Goal: Task Accomplishment & Management: Manage account settings

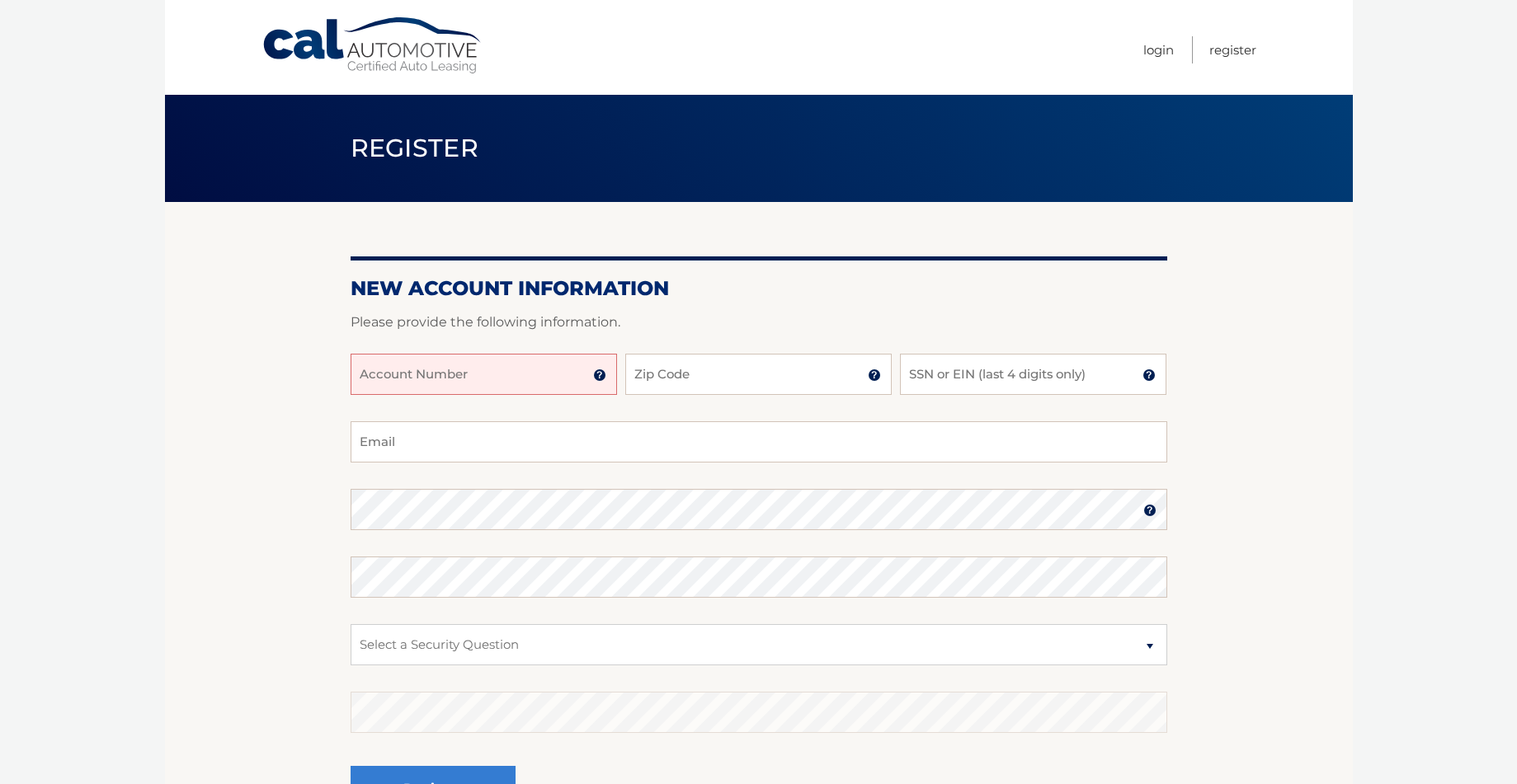
click at [449, 380] on input "Account Number" at bounding box center [483, 374] width 266 height 41
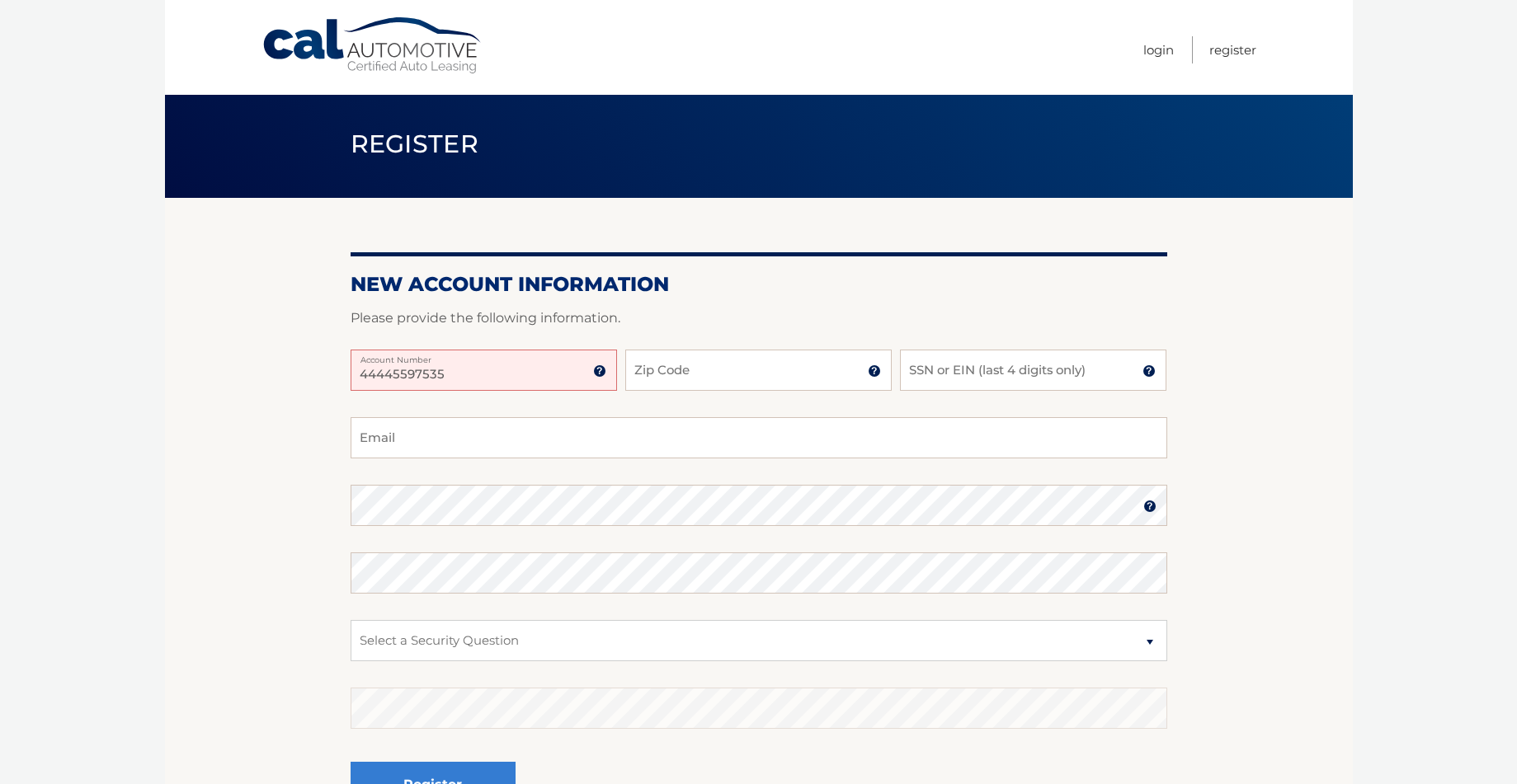
type input "44445597535"
click at [654, 378] on input "Zip Code" at bounding box center [758, 370] width 266 height 41
type input "33323"
click at [947, 374] on input "SSN or EIN (last 4 digits only)" at bounding box center [1033, 370] width 266 height 41
type input "6060"
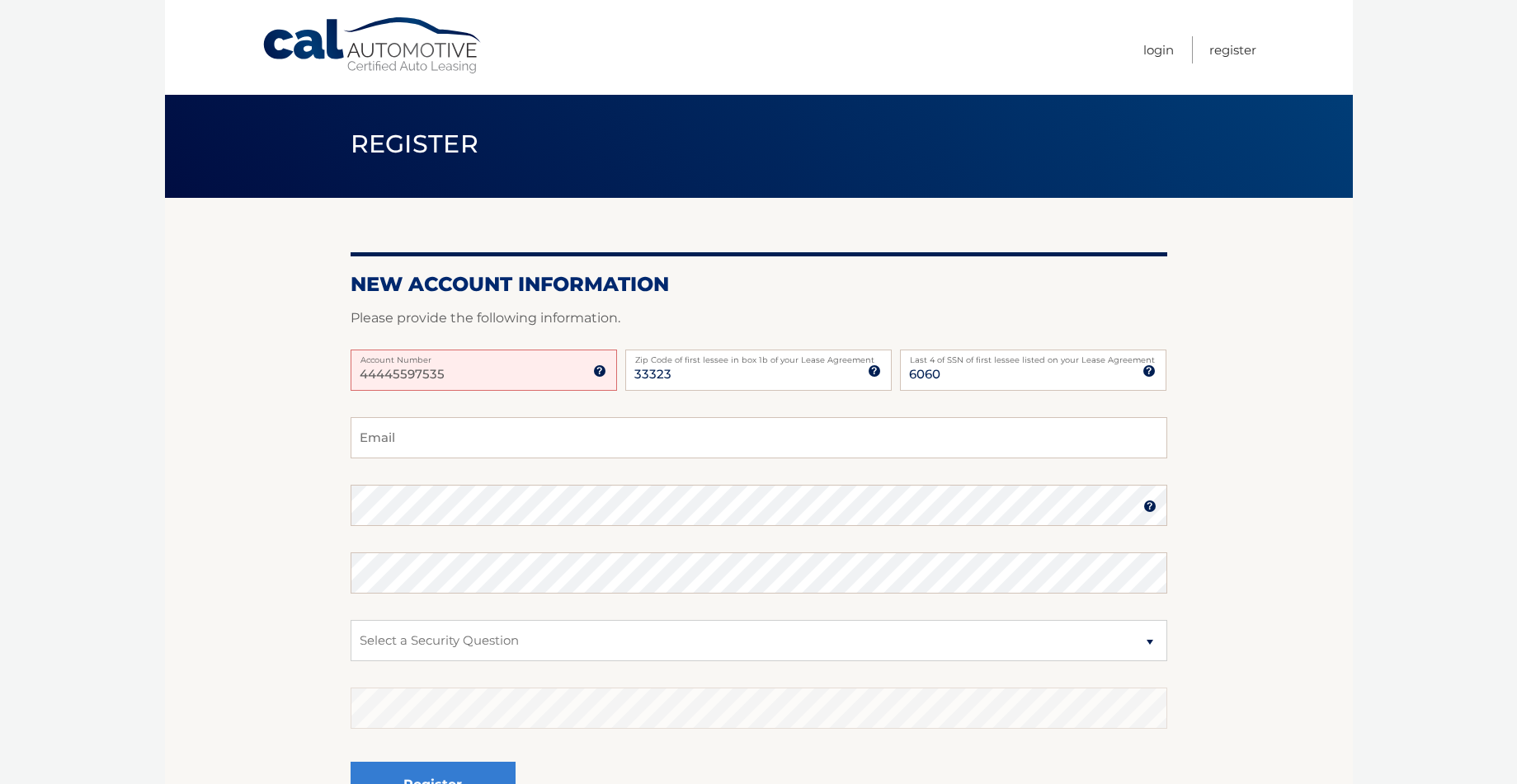
click at [393, 377] on input "44445597535" at bounding box center [483, 370] width 266 height 41
click at [370, 403] on div "4445597535 Account Number 11 digit account number provided on your coupon book …" at bounding box center [759, 383] width 817 height 68
click at [438, 376] on input "4445597535" at bounding box center [483, 370] width 266 height 41
type input "44455975353"
click at [381, 446] on input "Email" at bounding box center [759, 438] width 817 height 41
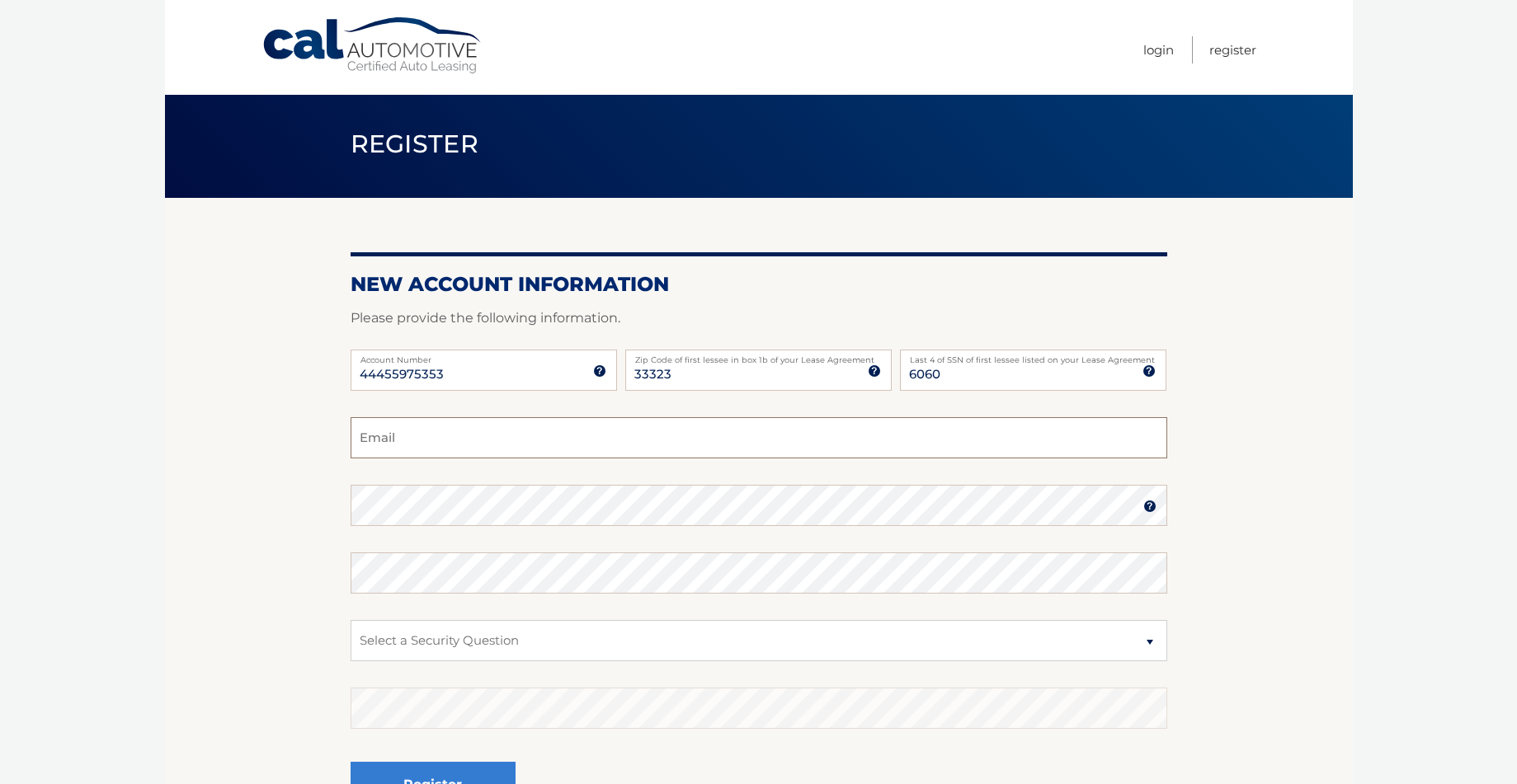
type input "ekogan16@gmail.com"
click at [425, 650] on select "Select a Security Question What was the name of your elementary school? What is…" at bounding box center [759, 641] width 817 height 41
select select "1"
click at [351, 620] on select "Select a Security Question What was the name of your elementary school? What is…" at bounding box center [759, 641] width 817 height 41
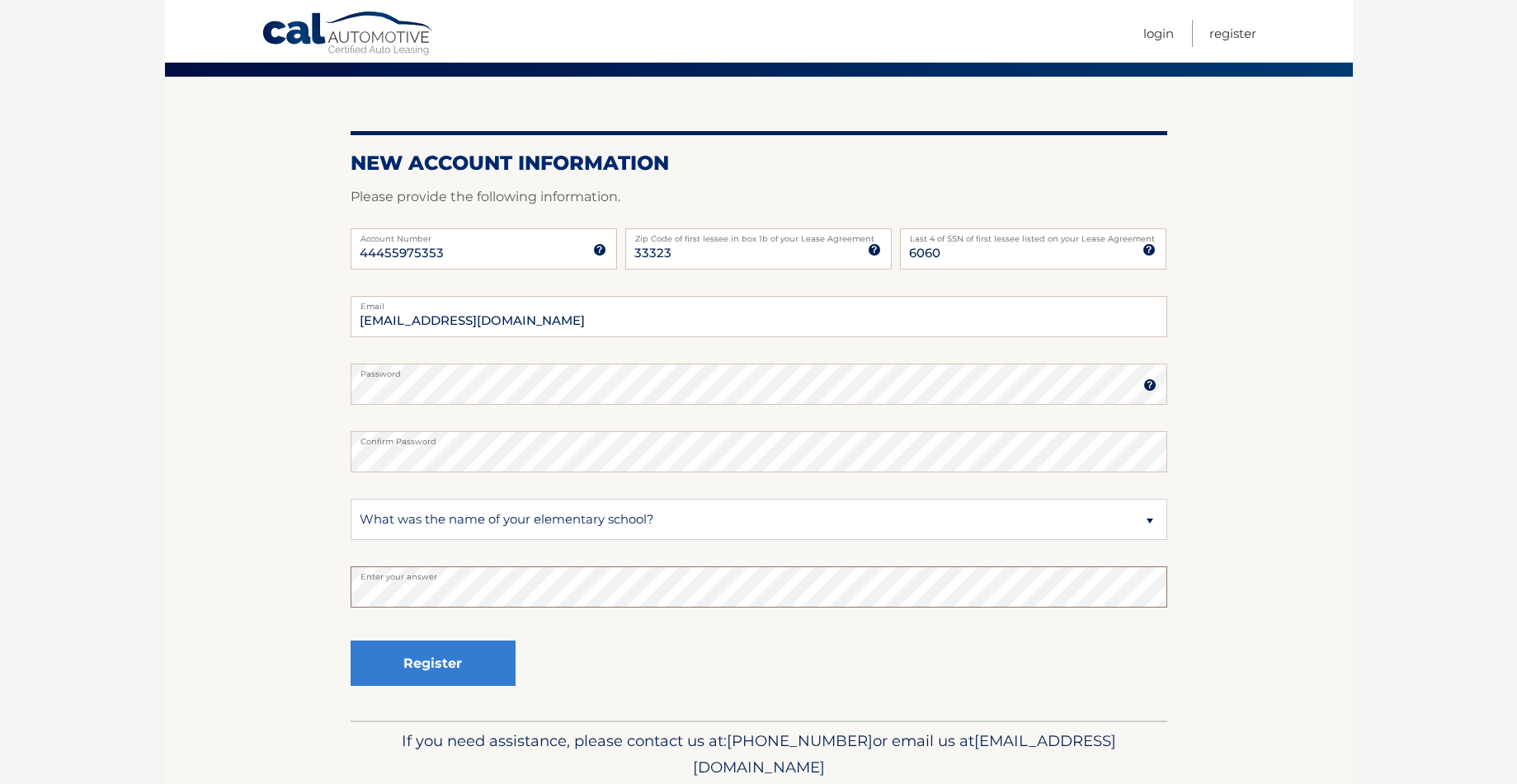
scroll to position [152, 0]
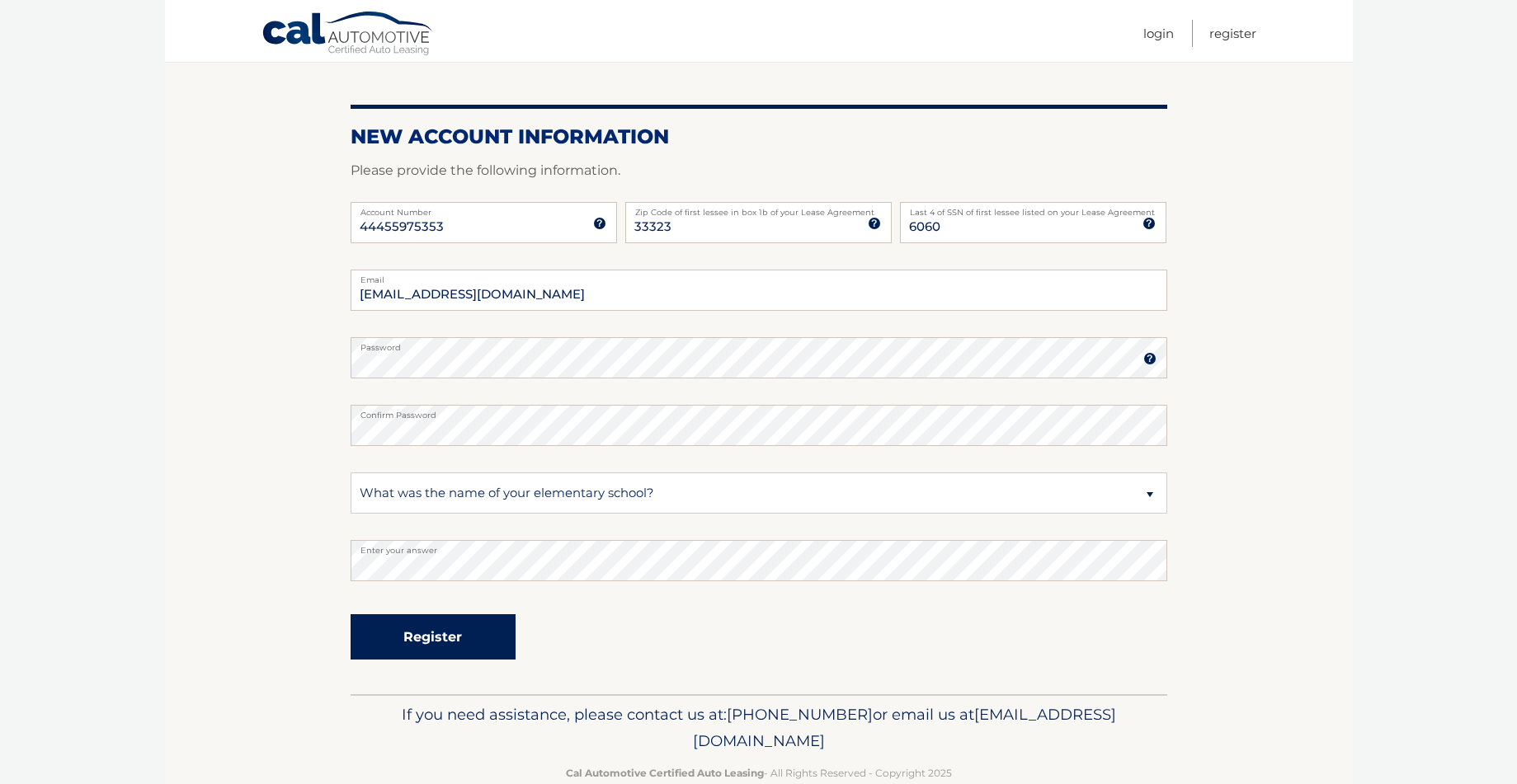
click at [426, 650] on button "Register" at bounding box center [433, 636] width 165 height 45
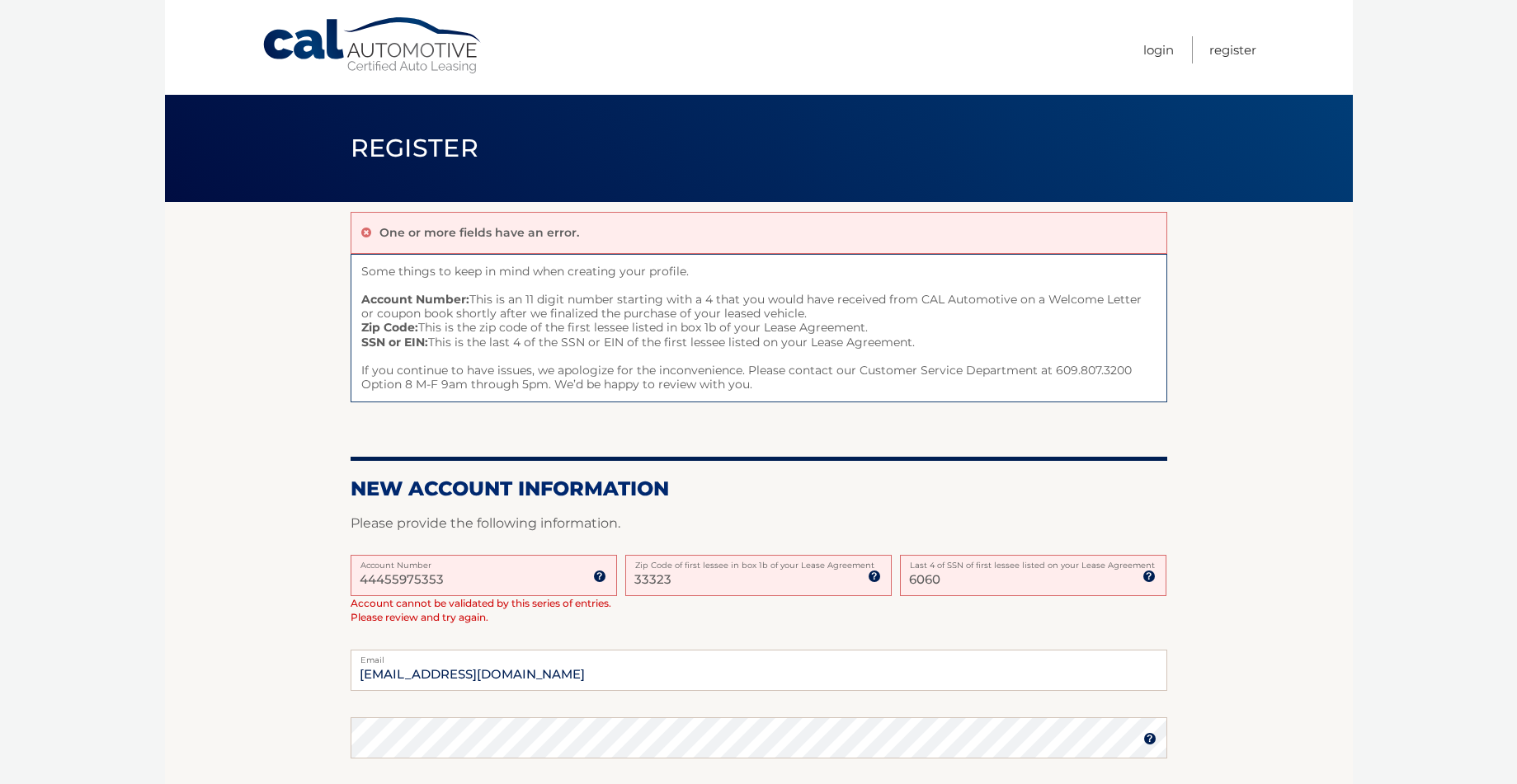
drag, startPoint x: 447, startPoint y: 581, endPoint x: 351, endPoint y: 580, distance: 96.0
click at [351, 580] on input "44455975353" at bounding box center [483, 575] width 266 height 41
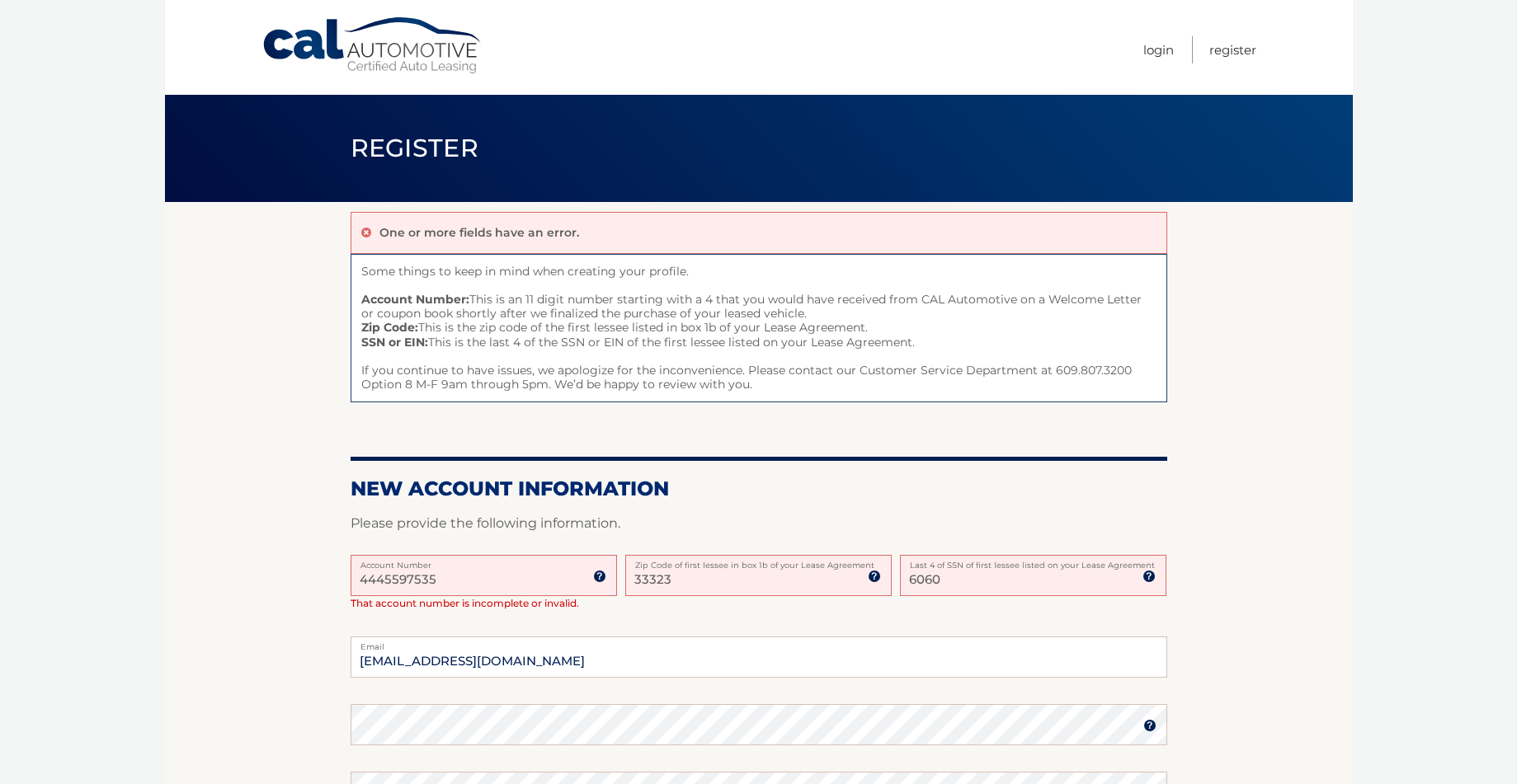
type input "44455975353"
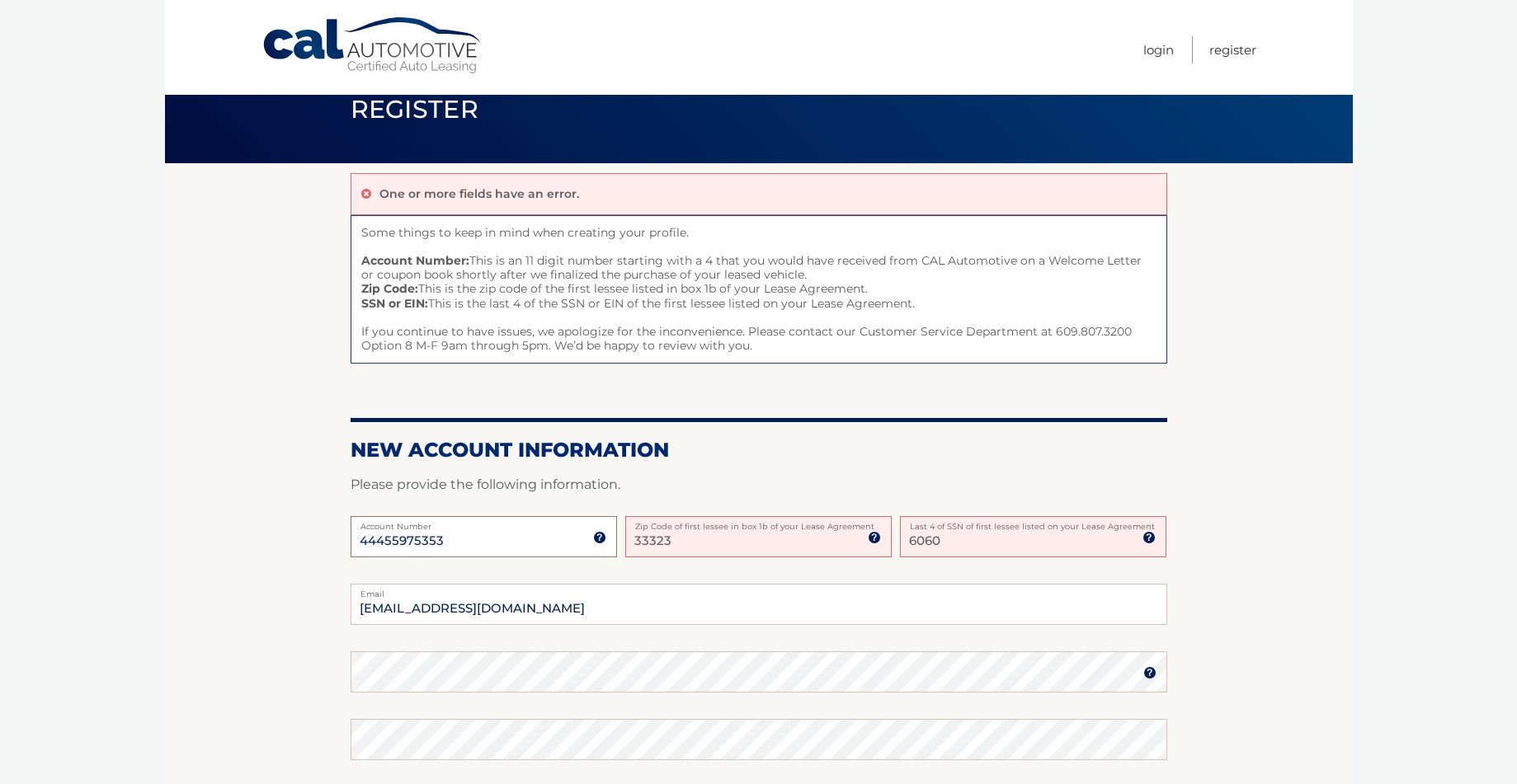
scroll to position [40, 0]
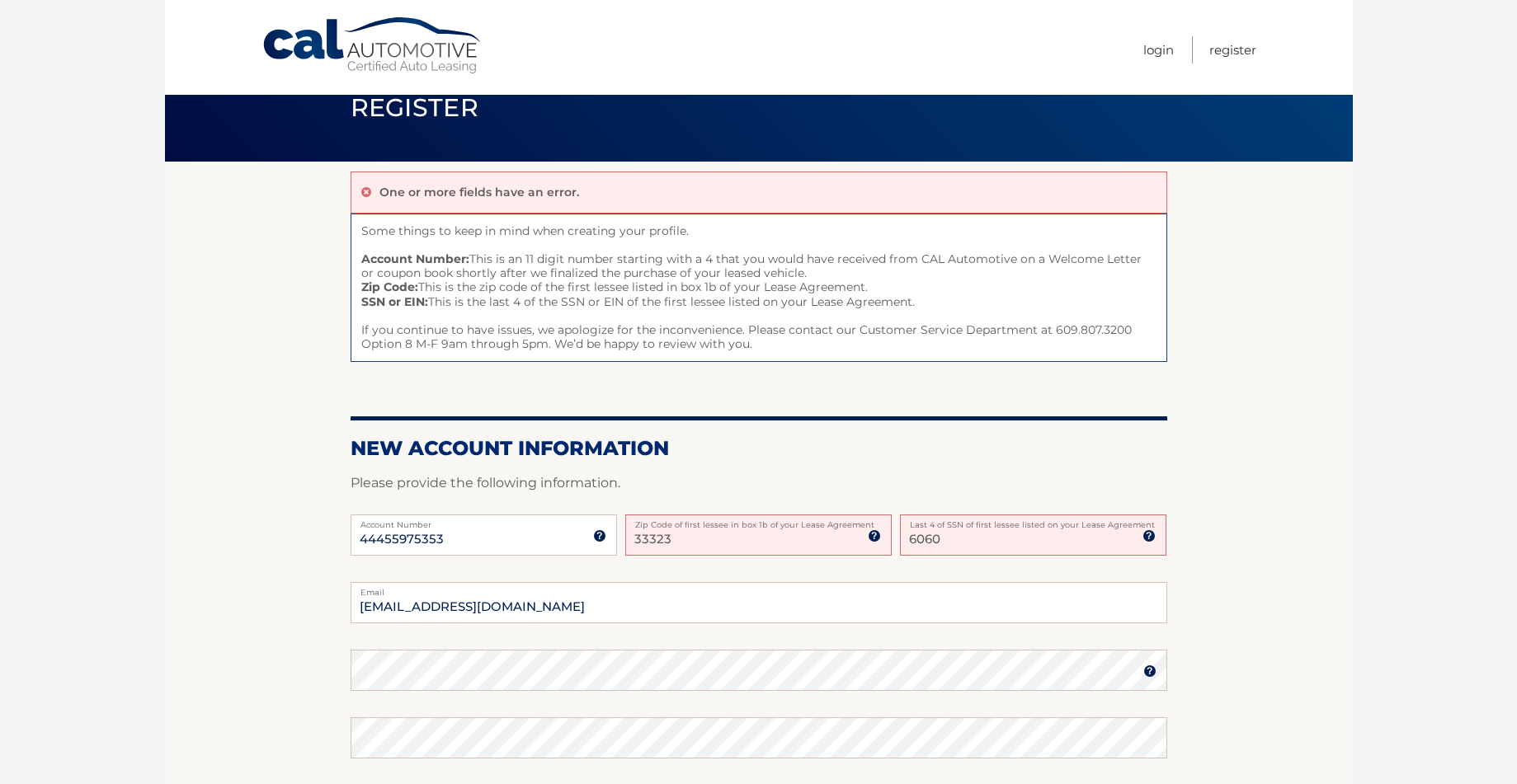
click at [672, 542] on input "33323" at bounding box center [758, 535] width 266 height 41
click at [673, 566] on div "44455975353 Account Number 11 digit account number provided on your coupon book…" at bounding box center [759, 548] width 817 height 68
click at [918, 541] on input "6060" at bounding box center [1033, 535] width 266 height 41
click at [902, 537] on input "6060" at bounding box center [1033, 535] width 266 height 41
type input "6260"
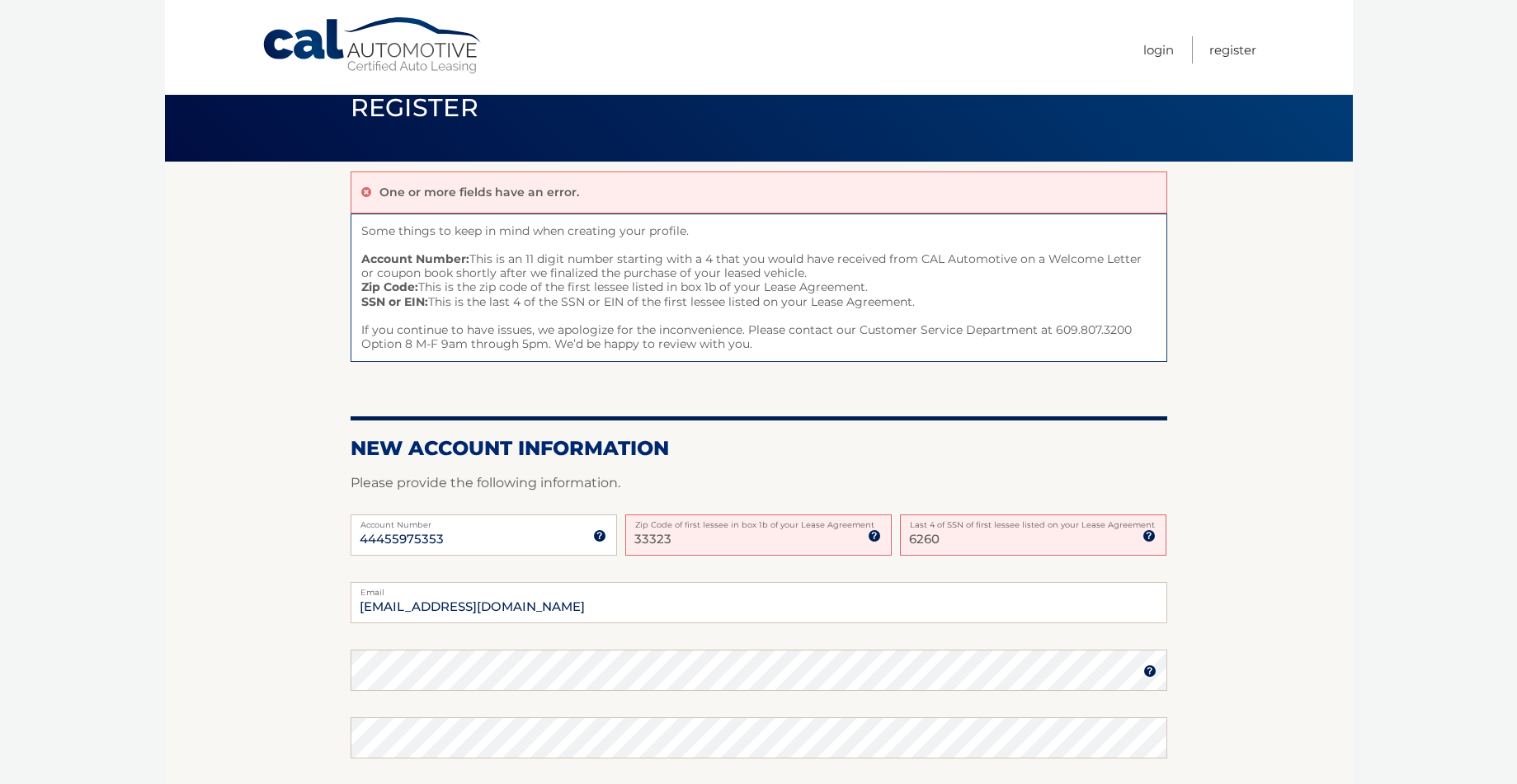
click at [905, 574] on div "44455975353 Account Number 11 digit account number provided on your coupon book…" at bounding box center [759, 548] width 817 height 68
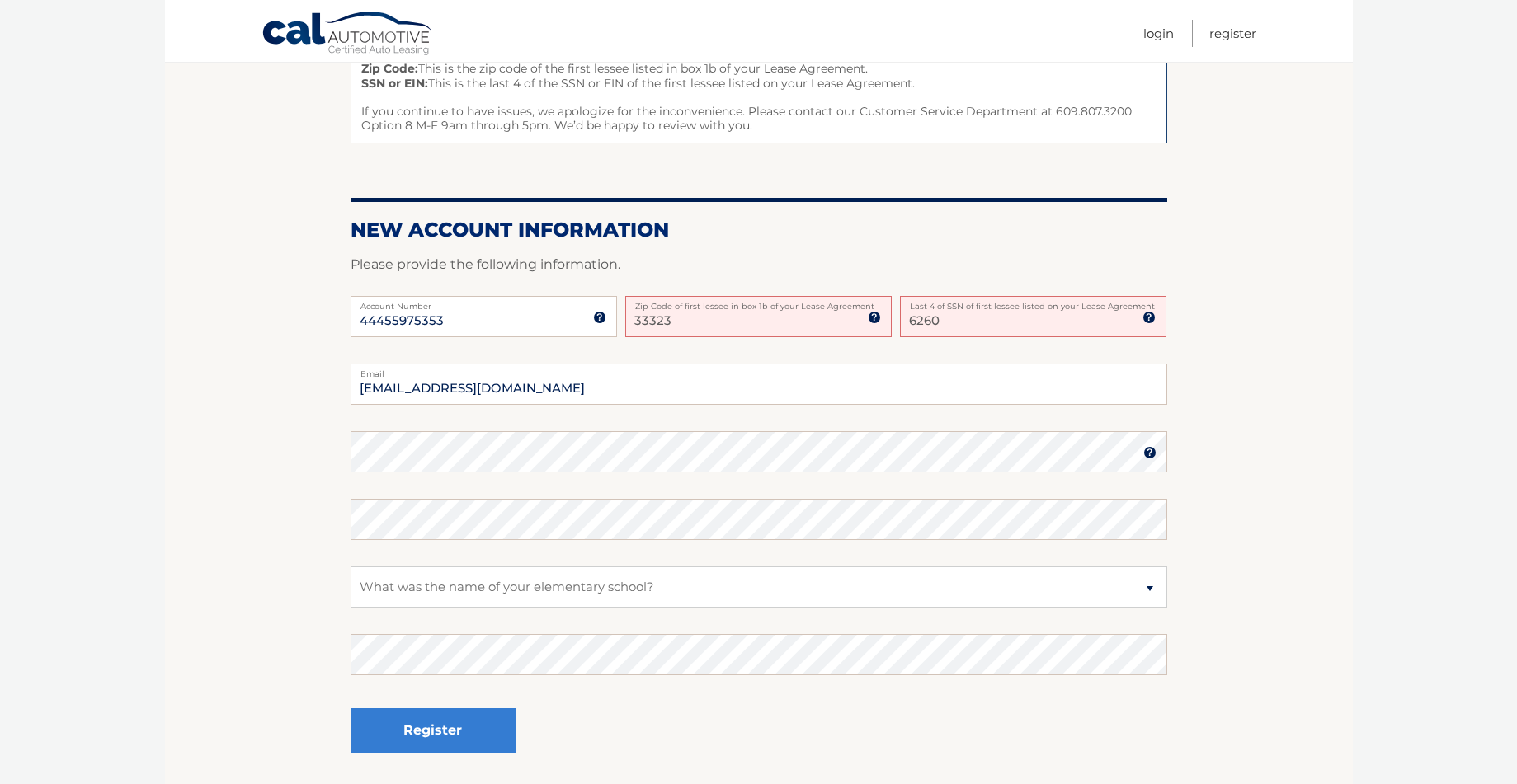
scroll to position [317, 0]
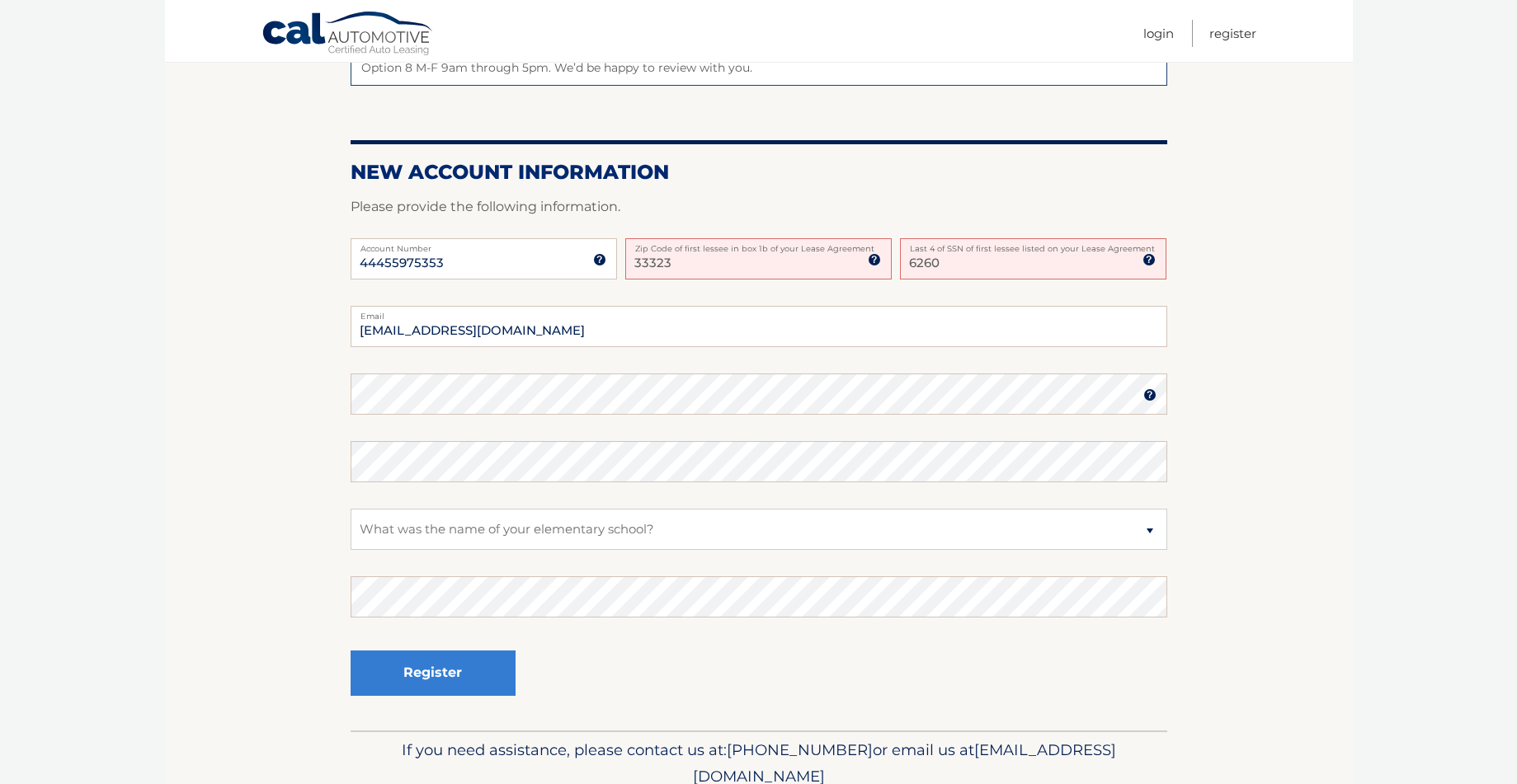
drag, startPoint x: 683, startPoint y: 265, endPoint x: 631, endPoint y: 262, distance: 52.1
click at [631, 262] on input "33323" at bounding box center [758, 259] width 266 height 41
type input "33323"
click at [660, 284] on div "44455975353 Account Number 11 digit account number provided on your coupon book…" at bounding box center [759, 272] width 817 height 68
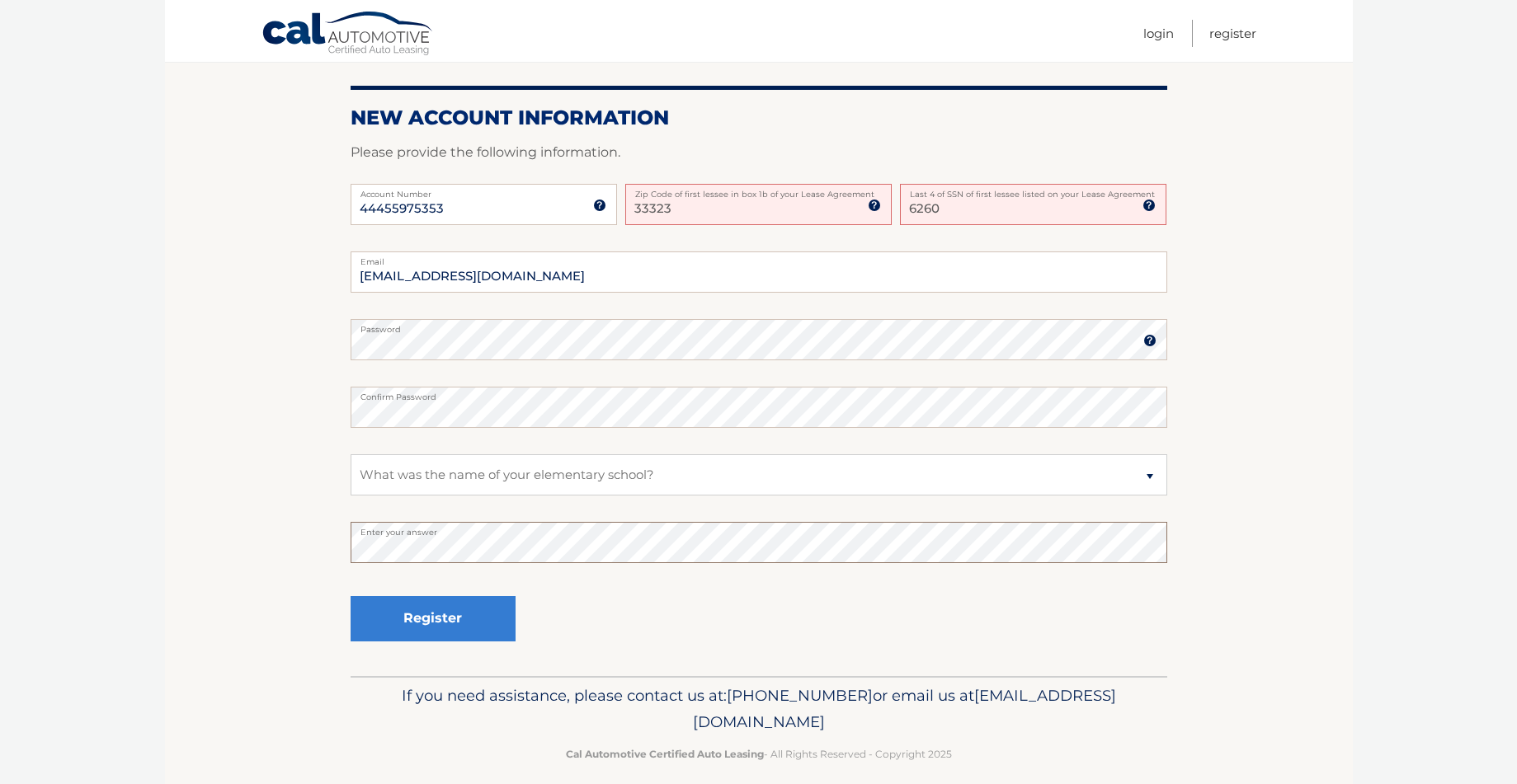
scroll to position [387, 0]
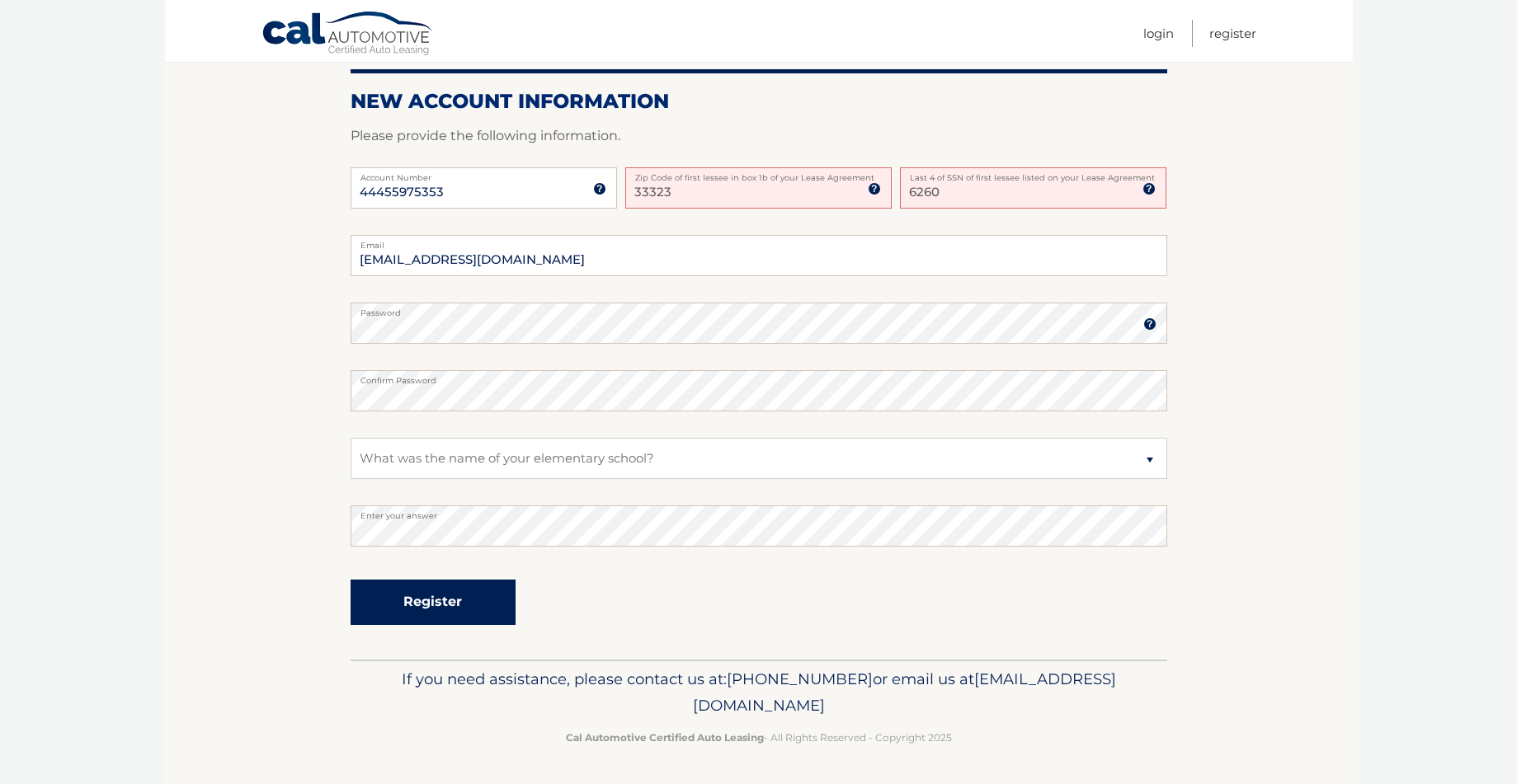
click at [419, 605] on button "Register" at bounding box center [433, 602] width 165 height 45
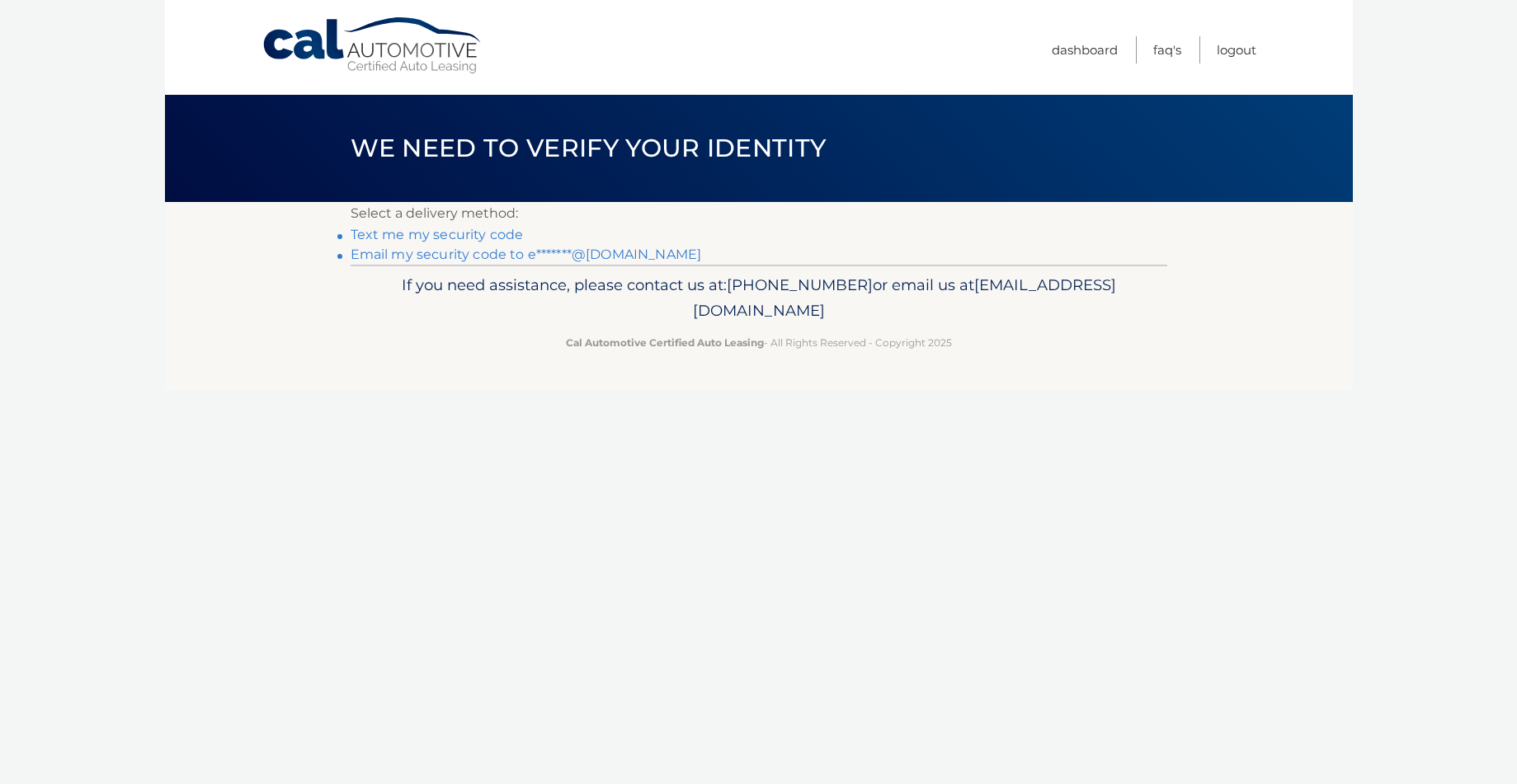
click at [408, 258] on link "Email my security code to e*******@gmail.com" at bounding box center [526, 254] width 351 height 16
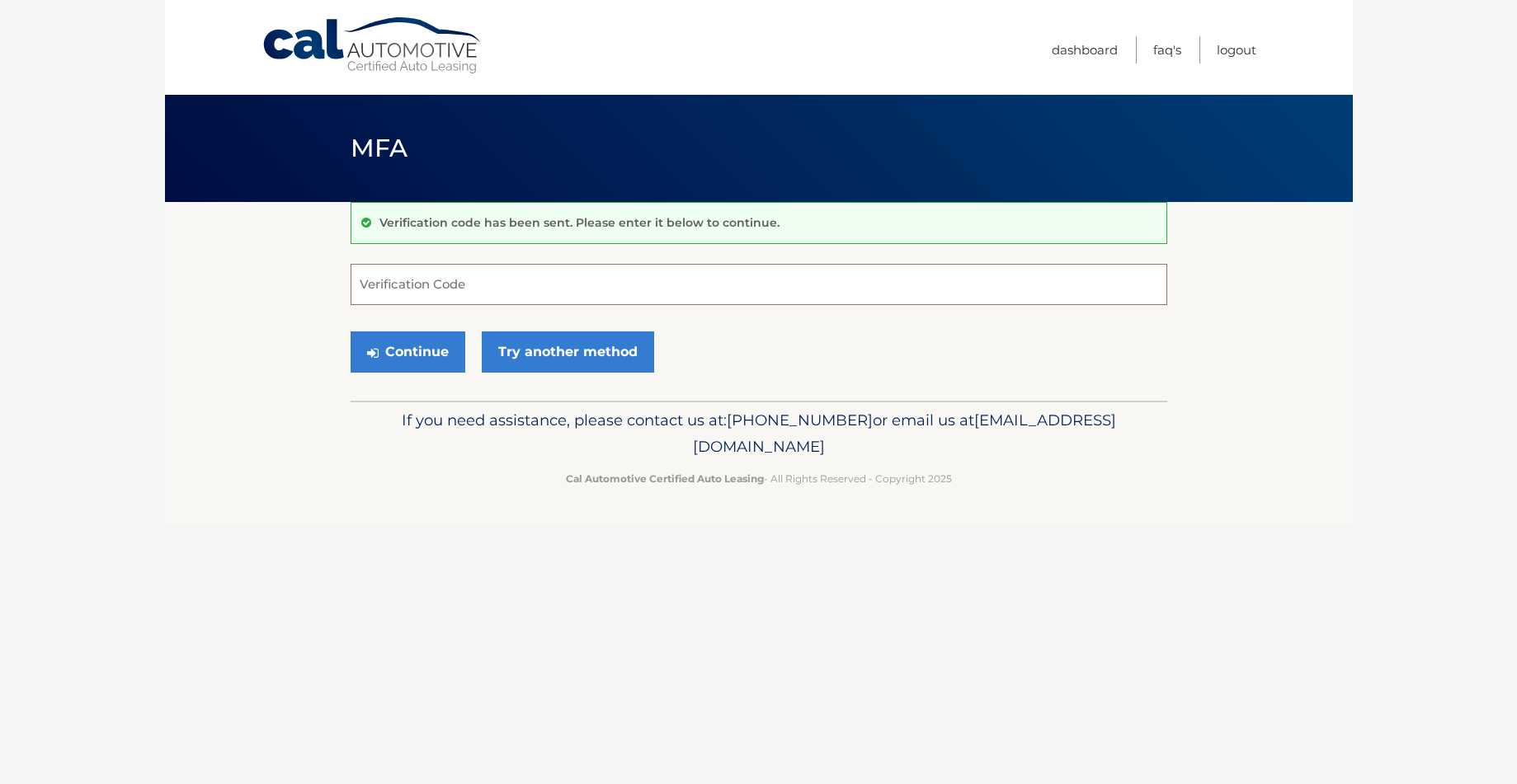
click at [404, 281] on input "Verification Code" at bounding box center [759, 284] width 817 height 41
type input "952161"
click at [402, 357] on button "Continue" at bounding box center [408, 352] width 115 height 41
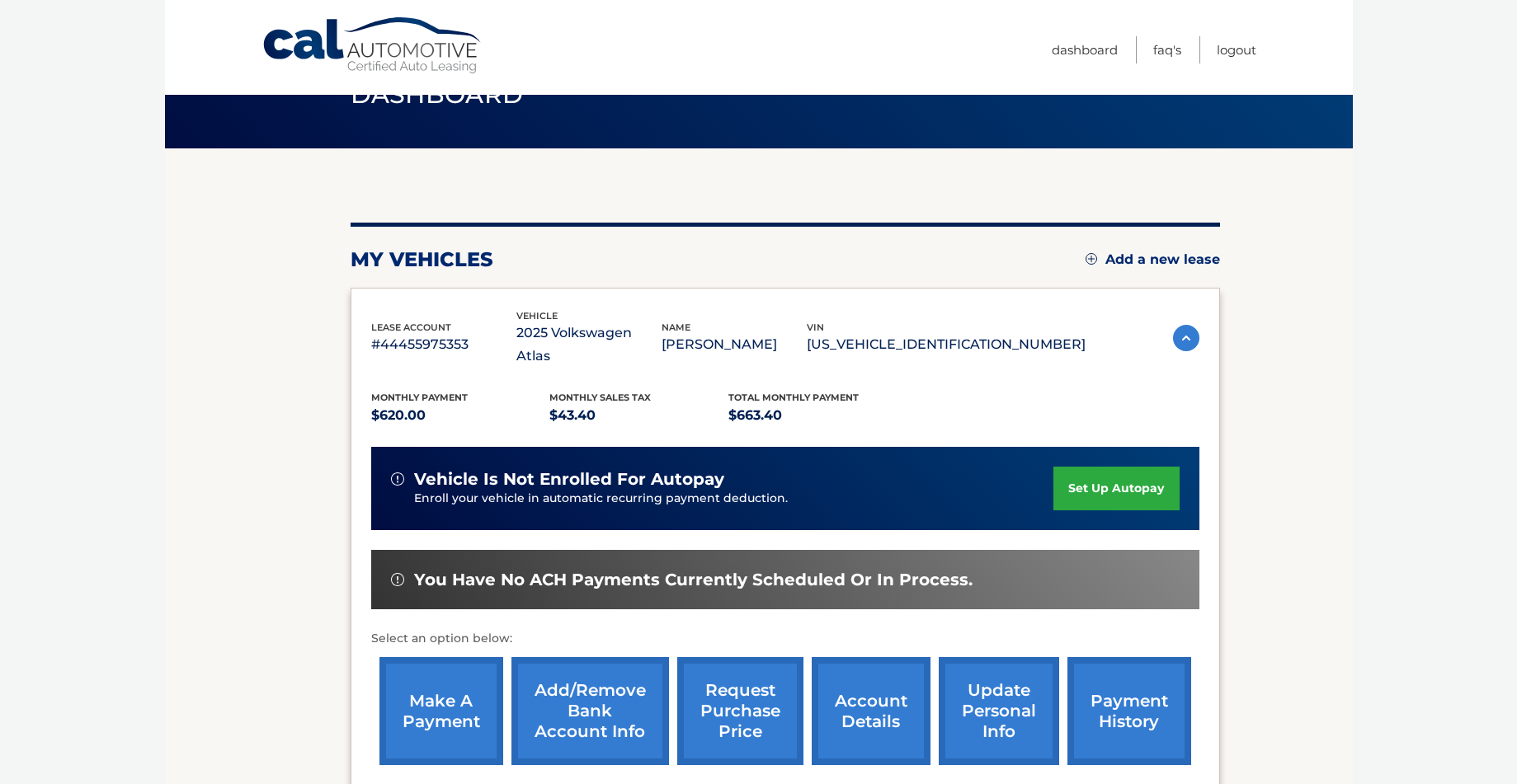
scroll to position [53, 0]
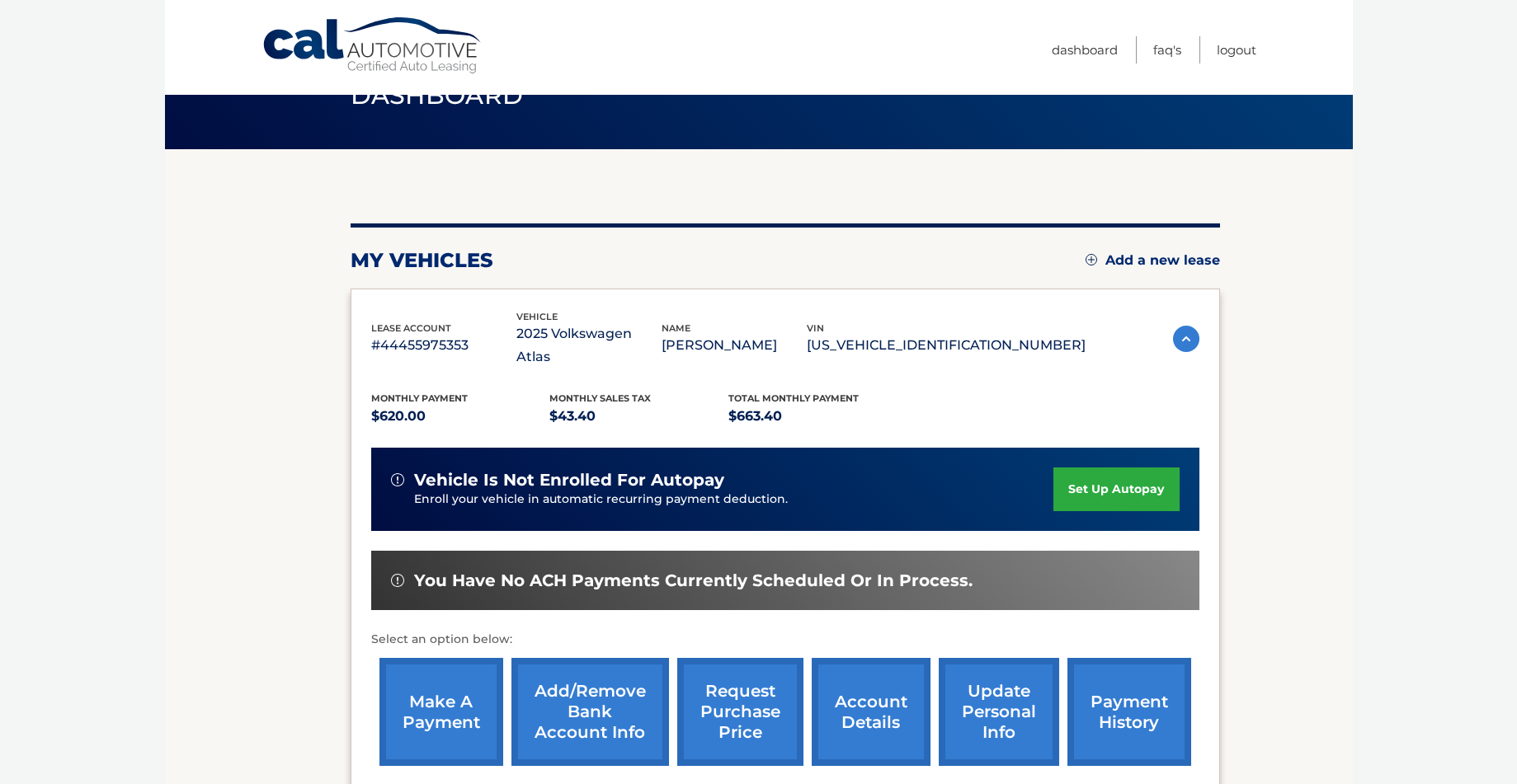
click at [1101, 467] on link "set up autopay" at bounding box center [1116, 489] width 125 height 44
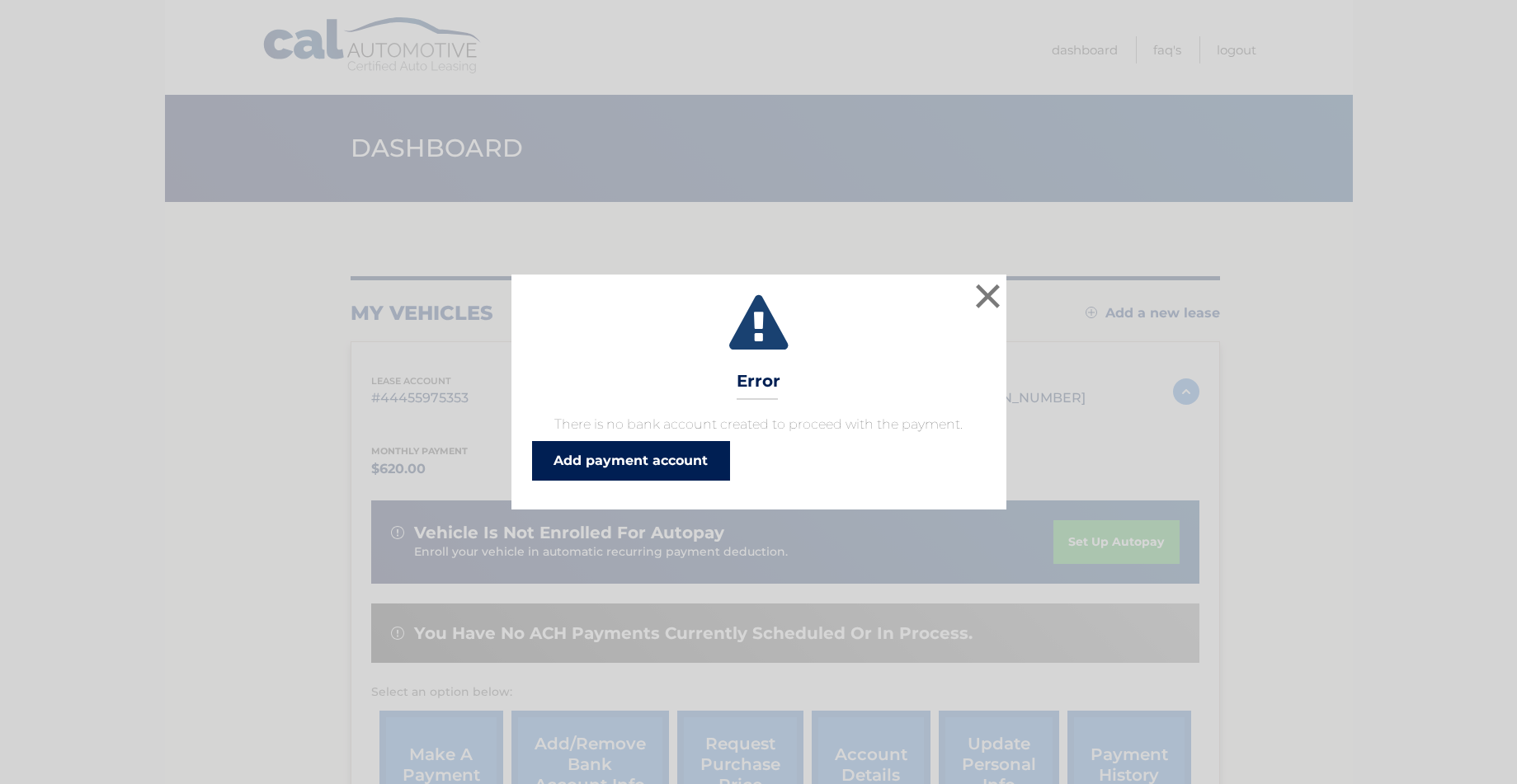
click at [601, 463] on link "Add payment account" at bounding box center [631, 461] width 198 height 40
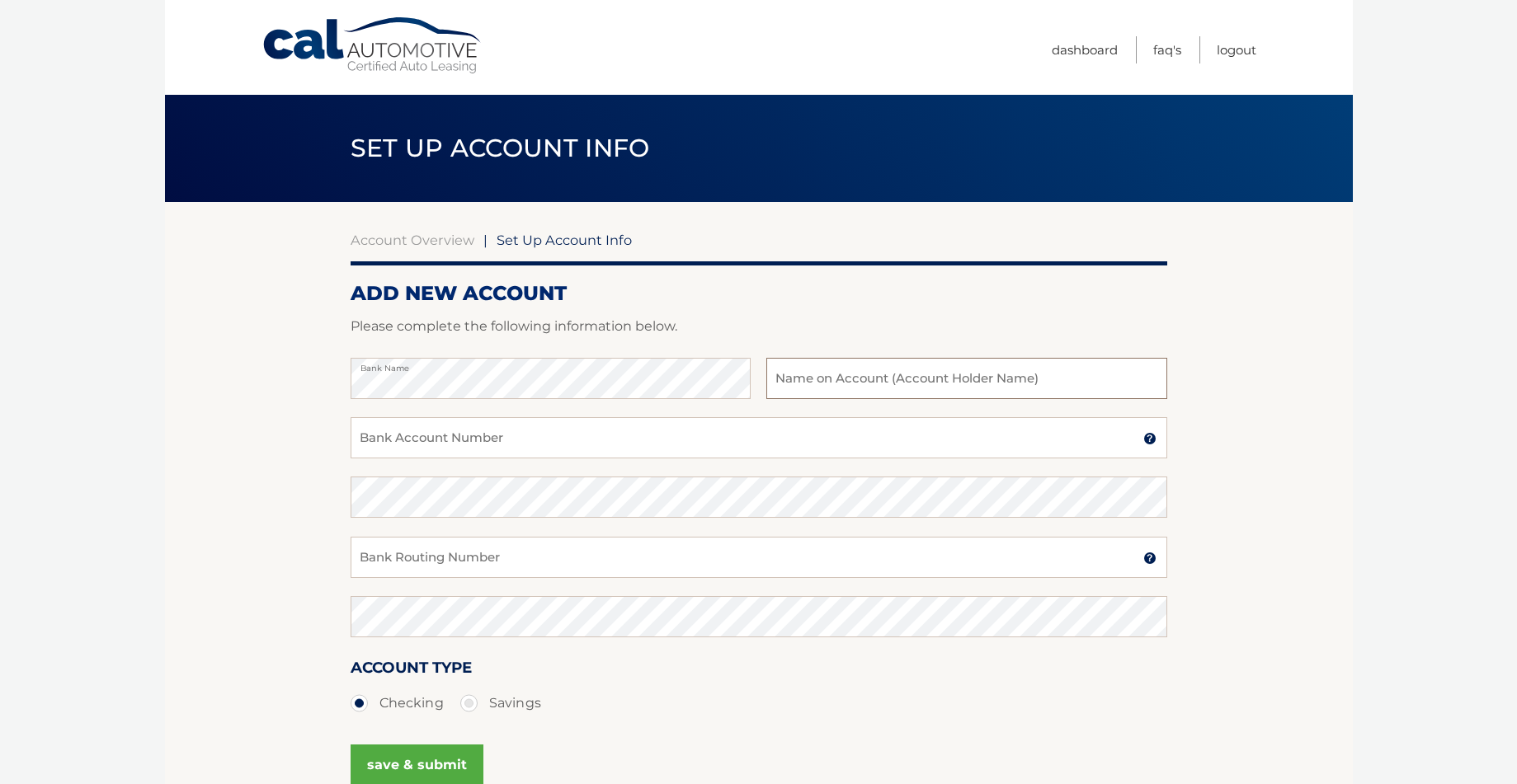
click at [825, 379] on input "text" at bounding box center [966, 378] width 400 height 41
type input "[PERSON_NAME]"
click at [435, 444] on input "Bank Account Number" at bounding box center [759, 438] width 817 height 41
type input "33960956"
click at [427, 552] on input "Bank Routing Number" at bounding box center [759, 557] width 817 height 41
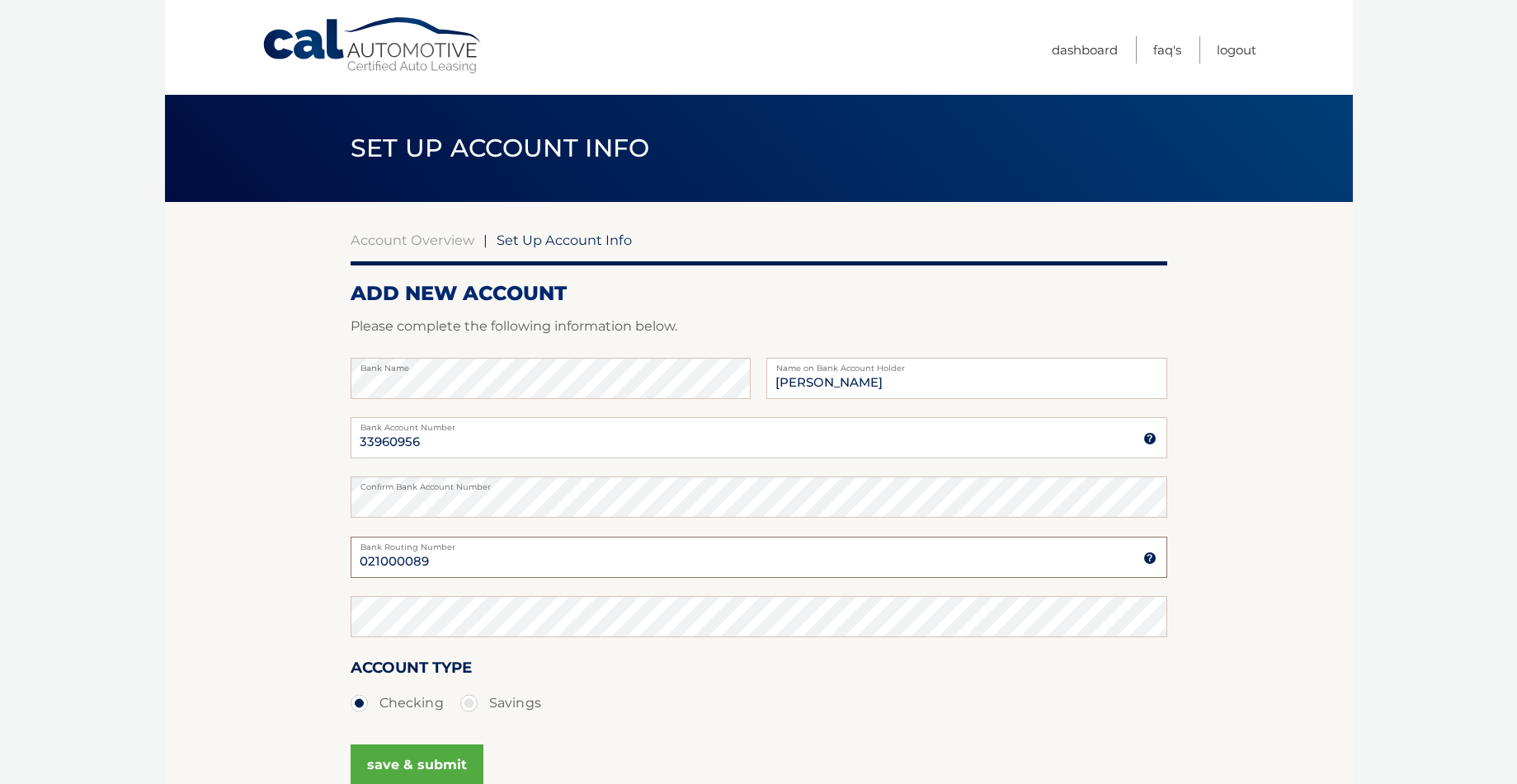
type input "021000089"
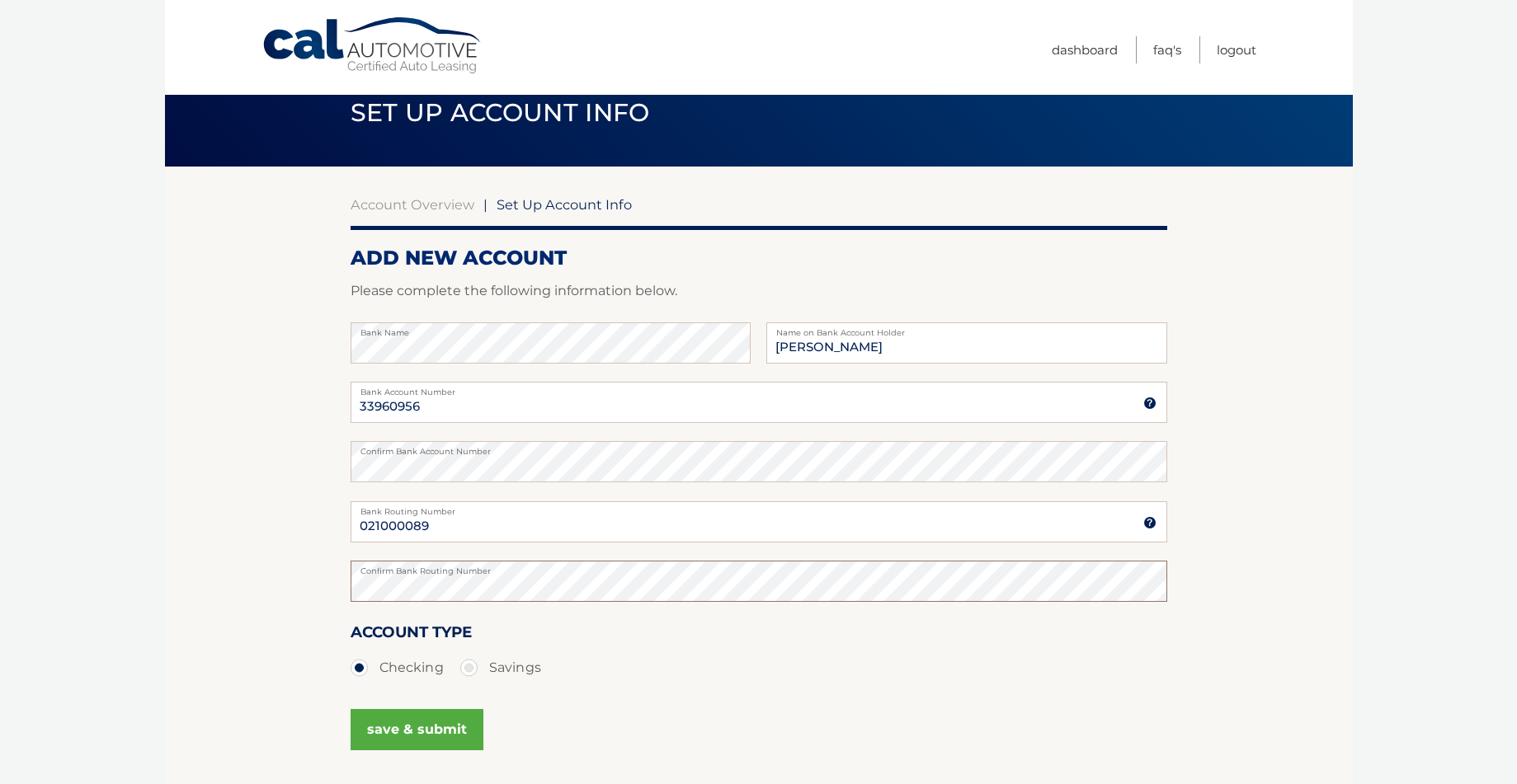
scroll to position [48, 0]
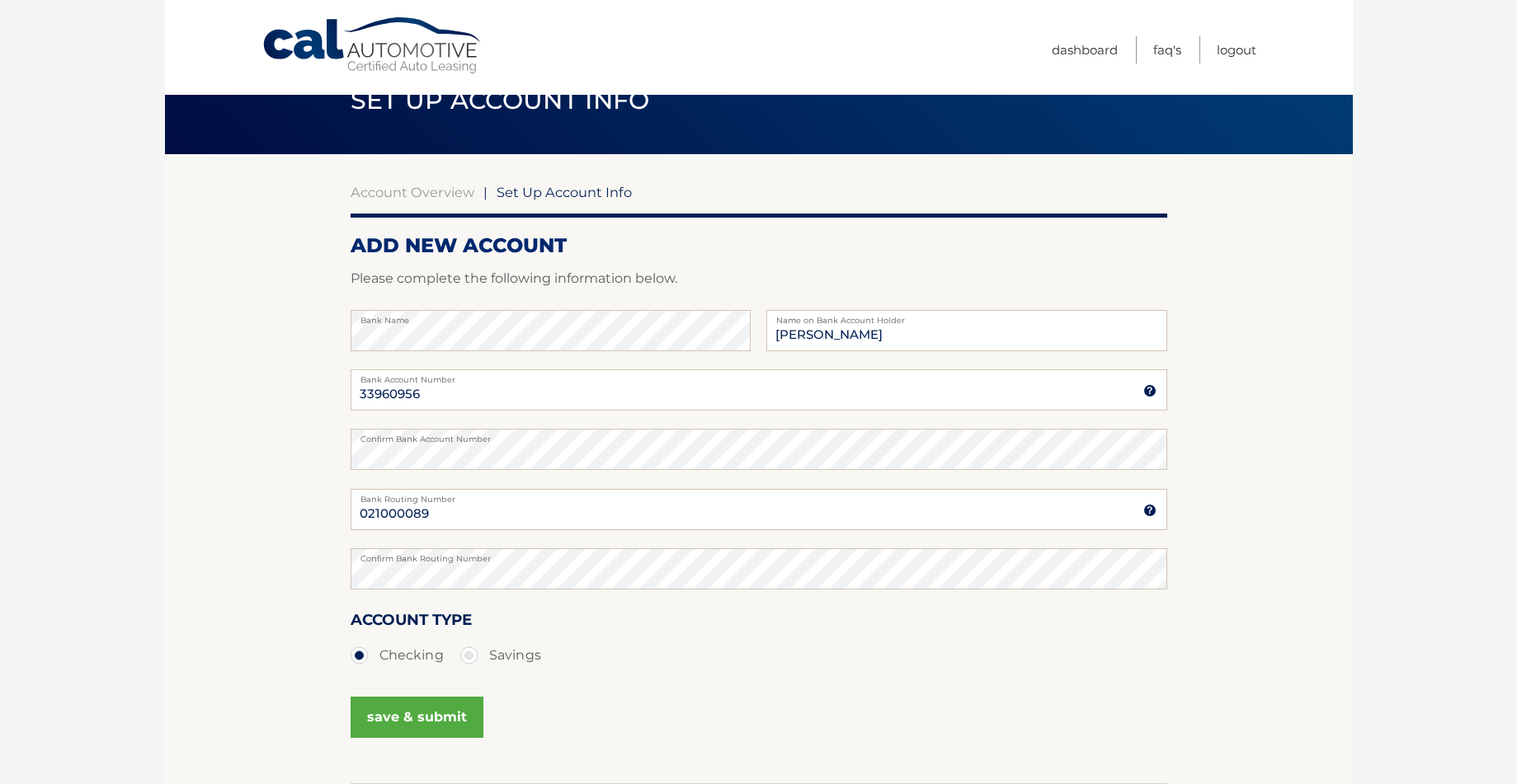
click at [454, 721] on button "save & submit" at bounding box center [417, 717] width 133 height 41
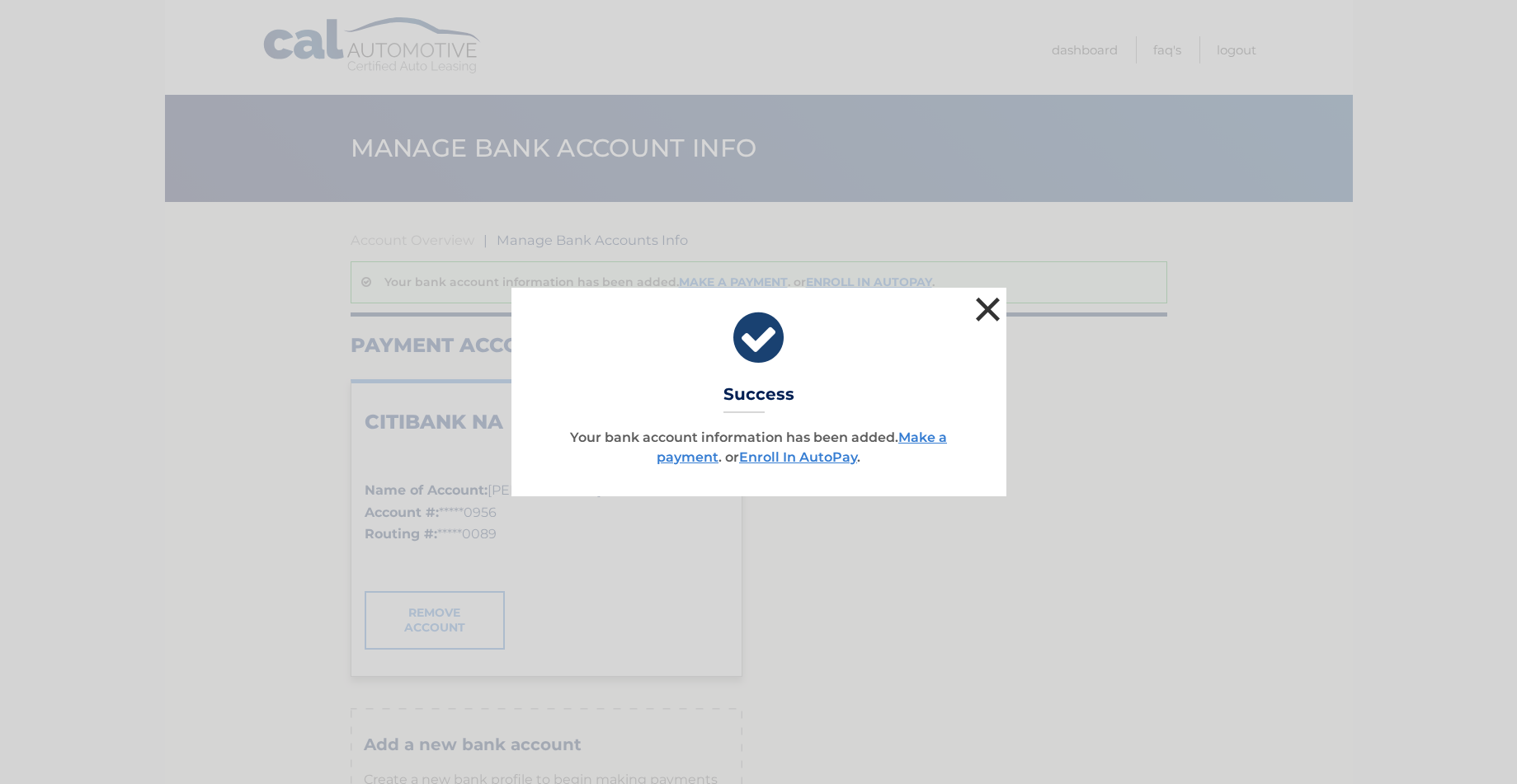
click at [988, 309] on button "×" at bounding box center [988, 309] width 33 height 33
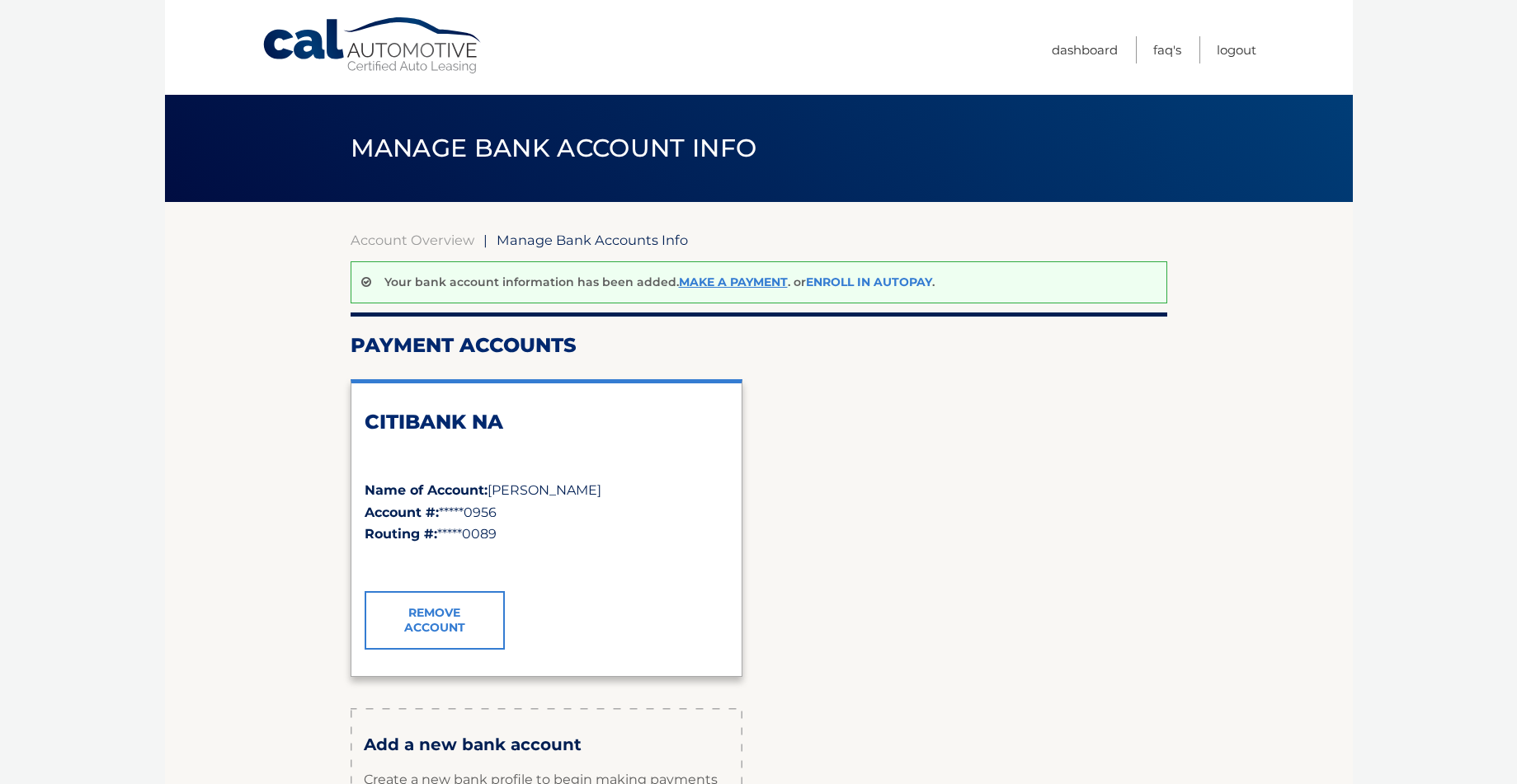
click at [832, 284] on link "Enroll In AutoPay" at bounding box center [869, 282] width 126 height 15
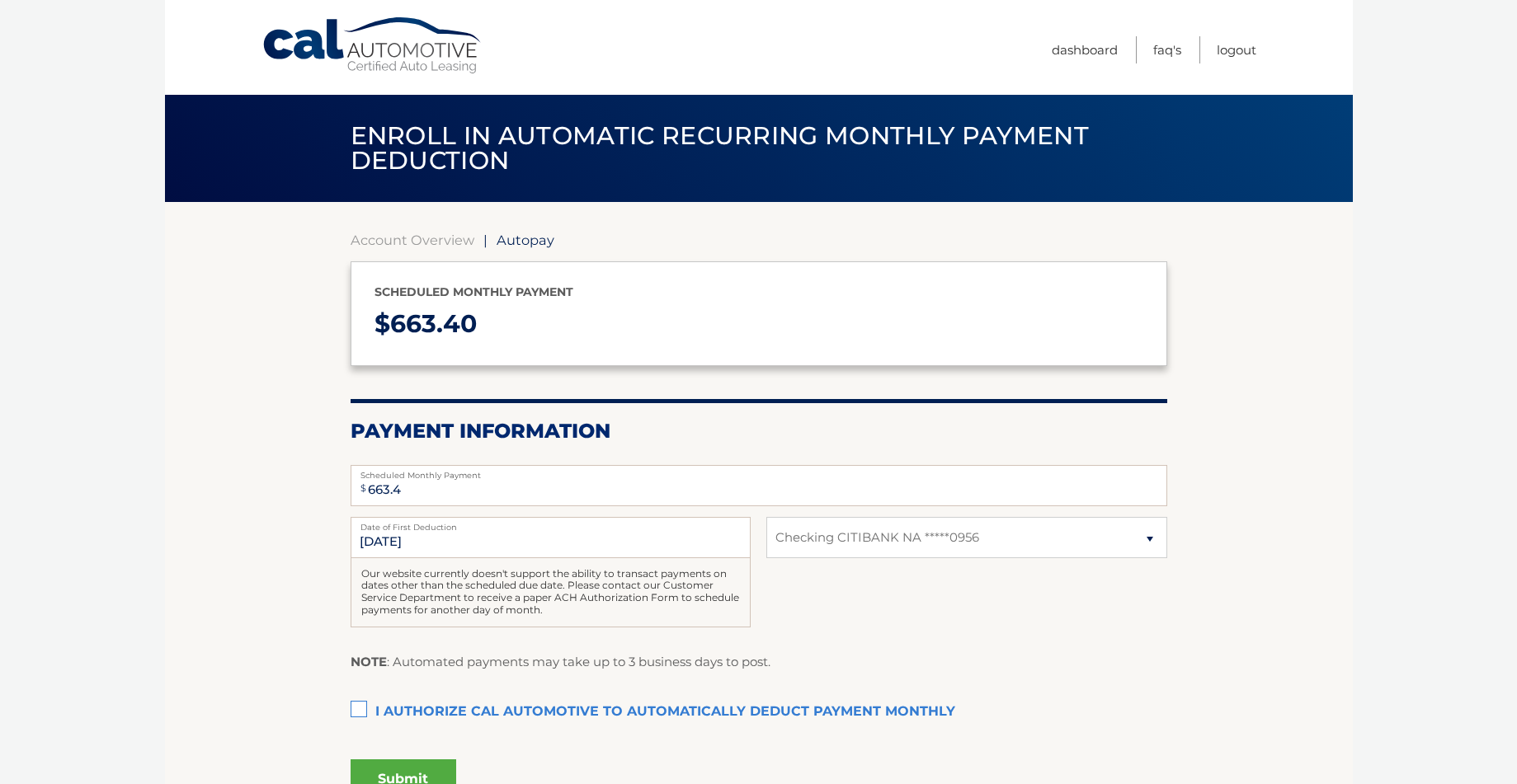
select select "OTBkMjNiNWEtZjQ0OC00YTViLTlhNDktMWFjMzc5OThiNWFi"
click at [361, 711] on label "I authorize cal automotive to automatically deduct payment monthly This checkbo…" at bounding box center [759, 712] width 817 height 33
click at [0, 0] on input "I authorize cal automotive to automatically deduct payment monthly This checkbo…" at bounding box center [0, 0] width 0 height 0
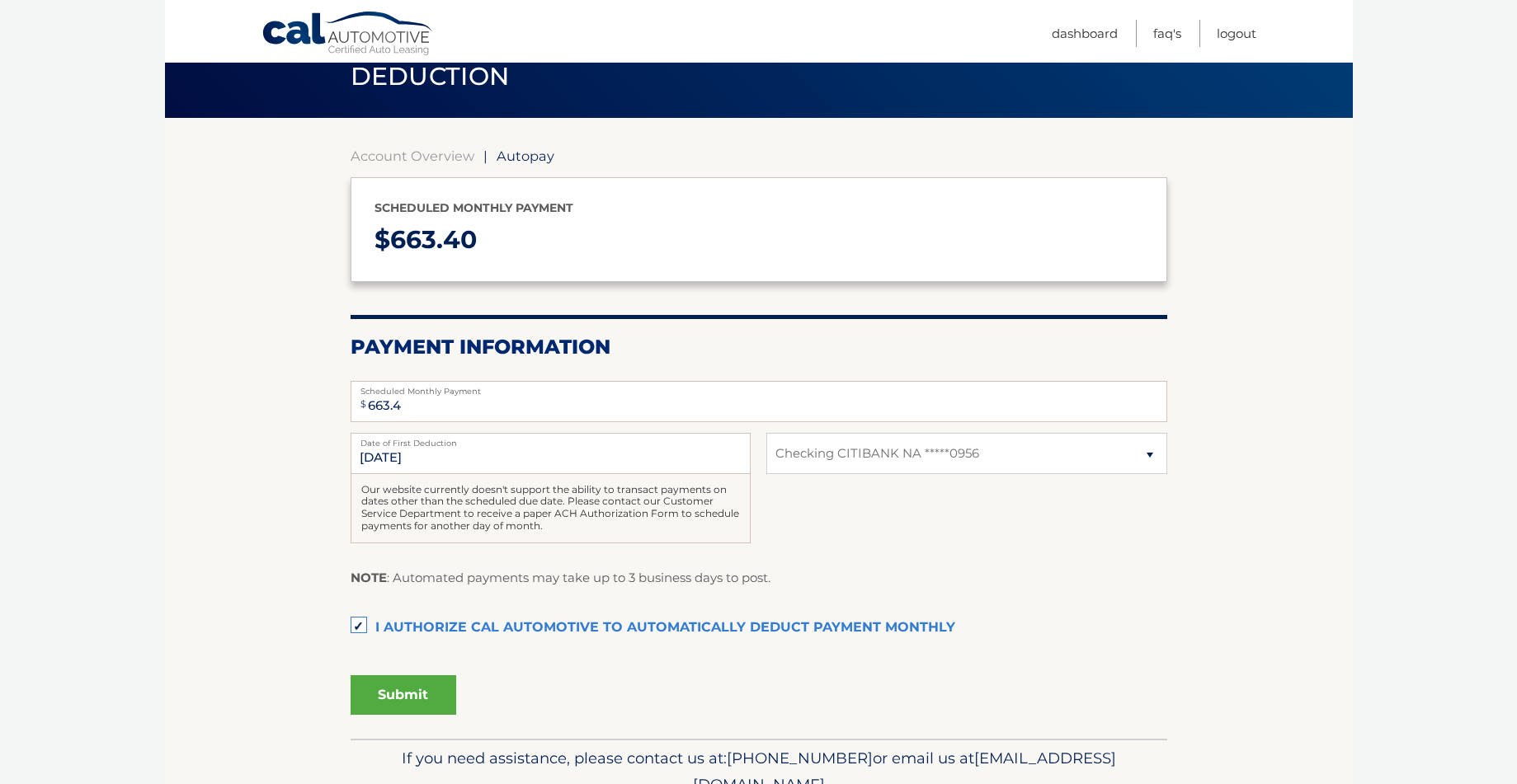
scroll to position [91, 0]
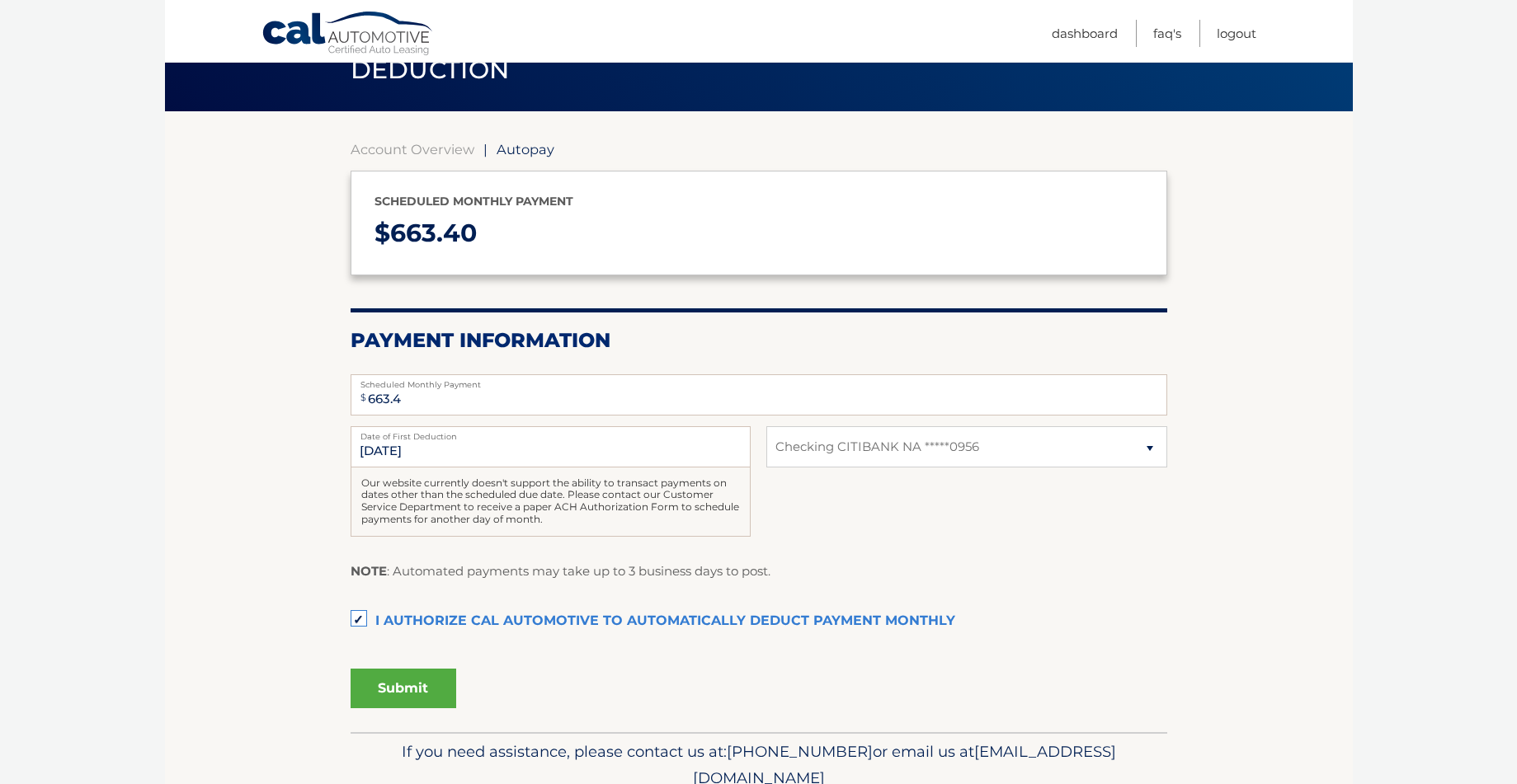
click at [396, 694] on button "Submit" at bounding box center [403, 688] width 106 height 40
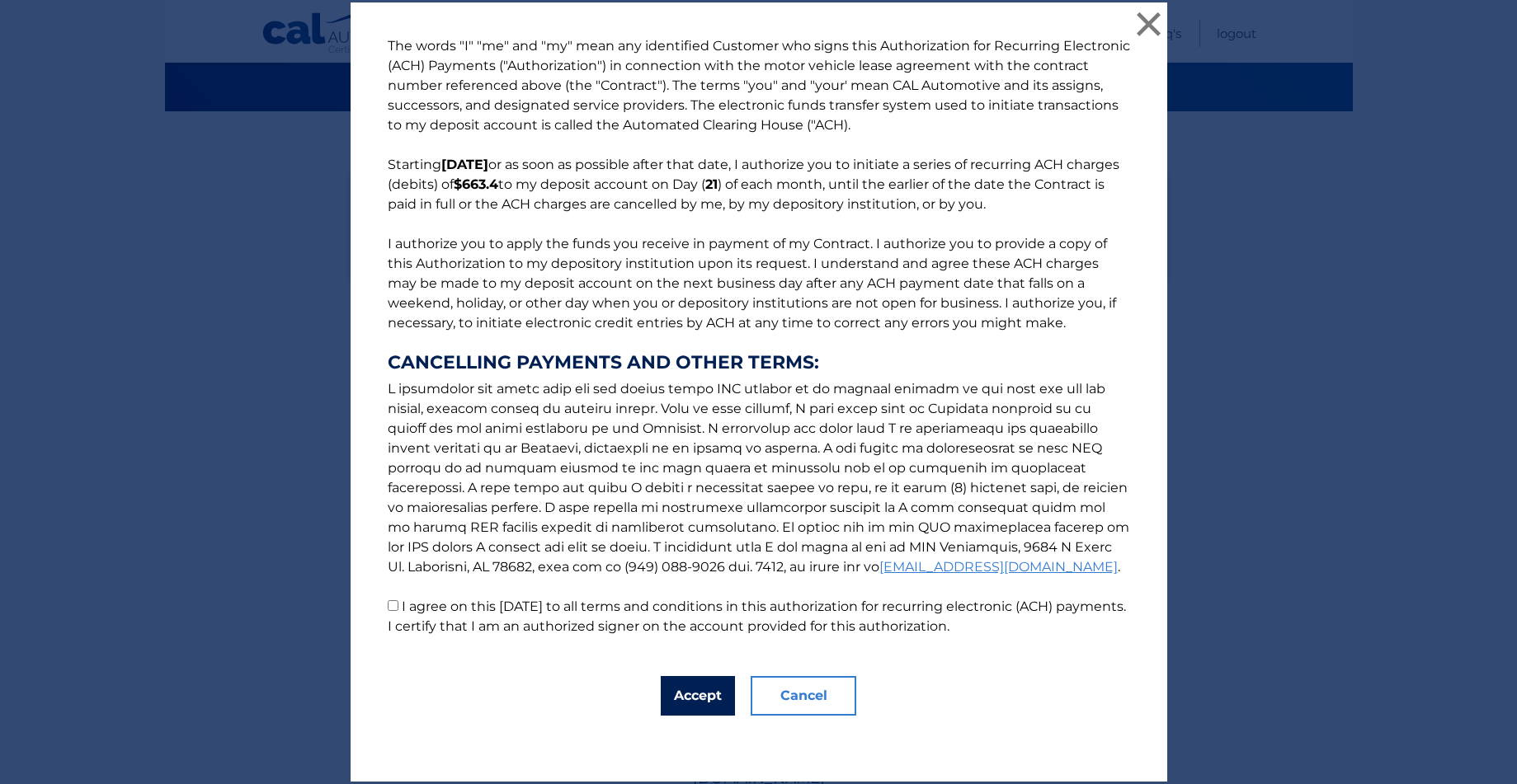
click at [677, 703] on button "Accept" at bounding box center [698, 696] width 74 height 40
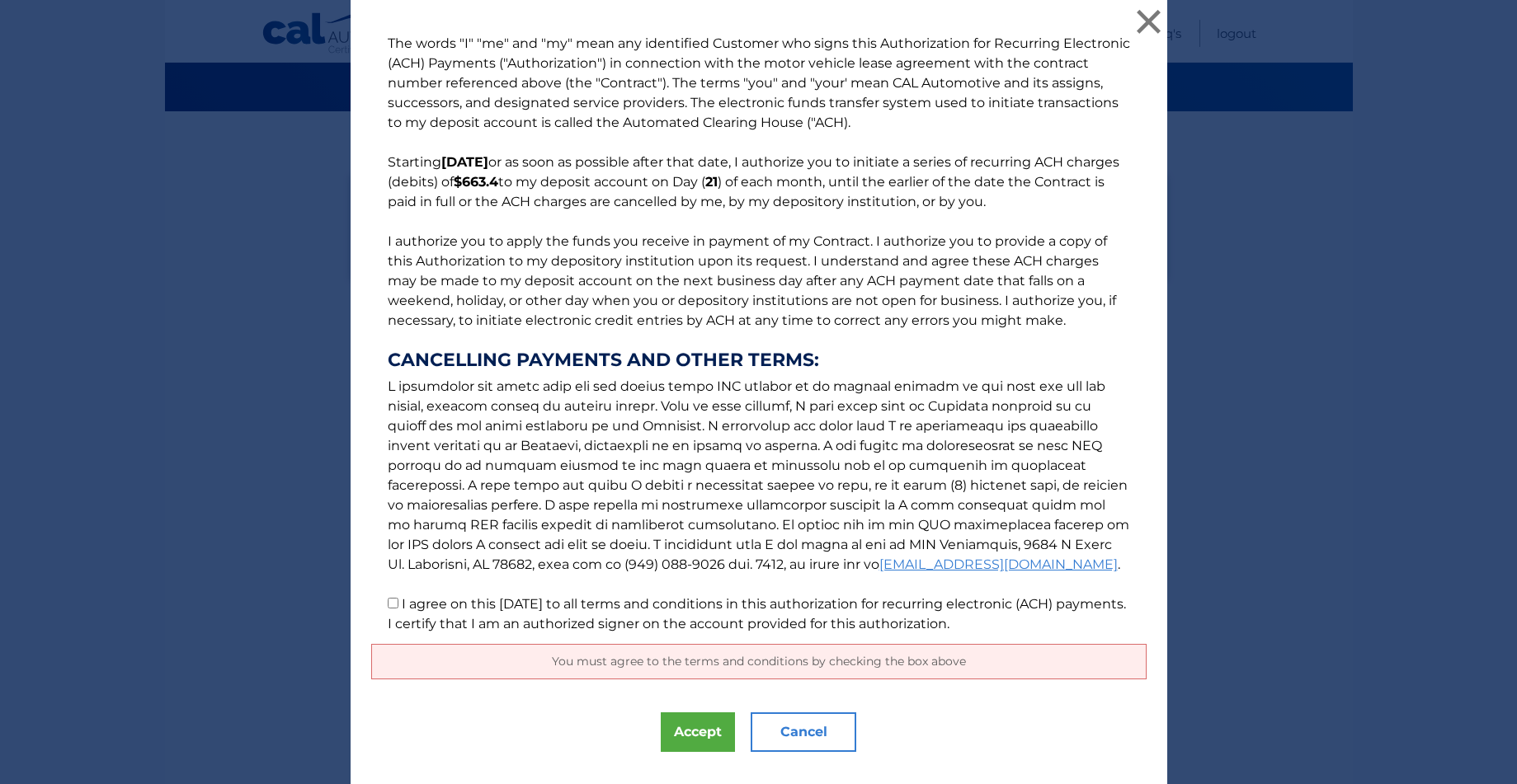
click at [384, 605] on p "The words "I" "me" and "my" mean any identified Customer who signs this Authori…" at bounding box center [759, 334] width 775 height 600
click at [395, 605] on input "I agree on this 09/03/2025 to all terms and conditions in this authorization fo…" at bounding box center [393, 603] width 11 height 11
checkbox input "true"
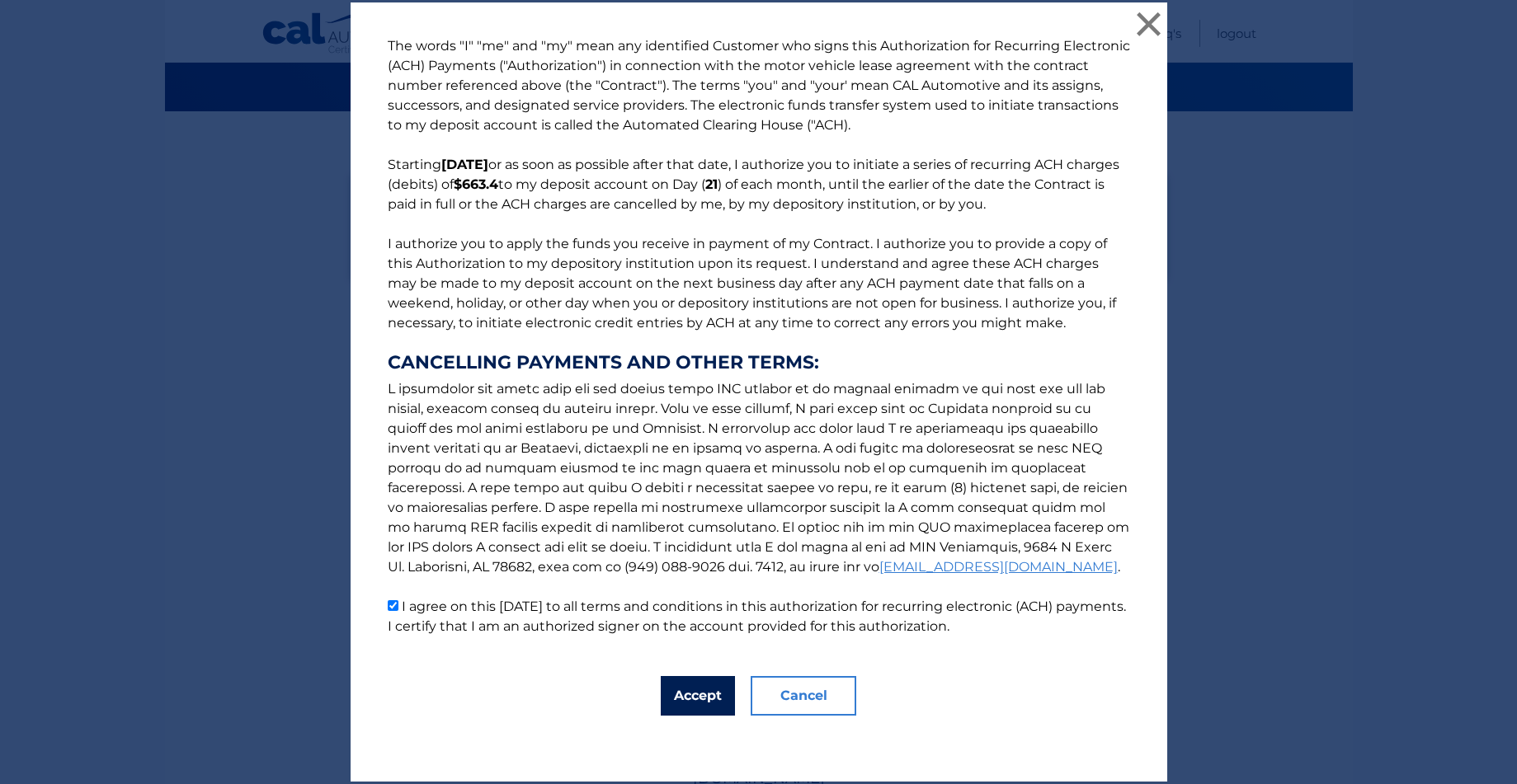
click at [702, 699] on button "Accept" at bounding box center [698, 696] width 74 height 40
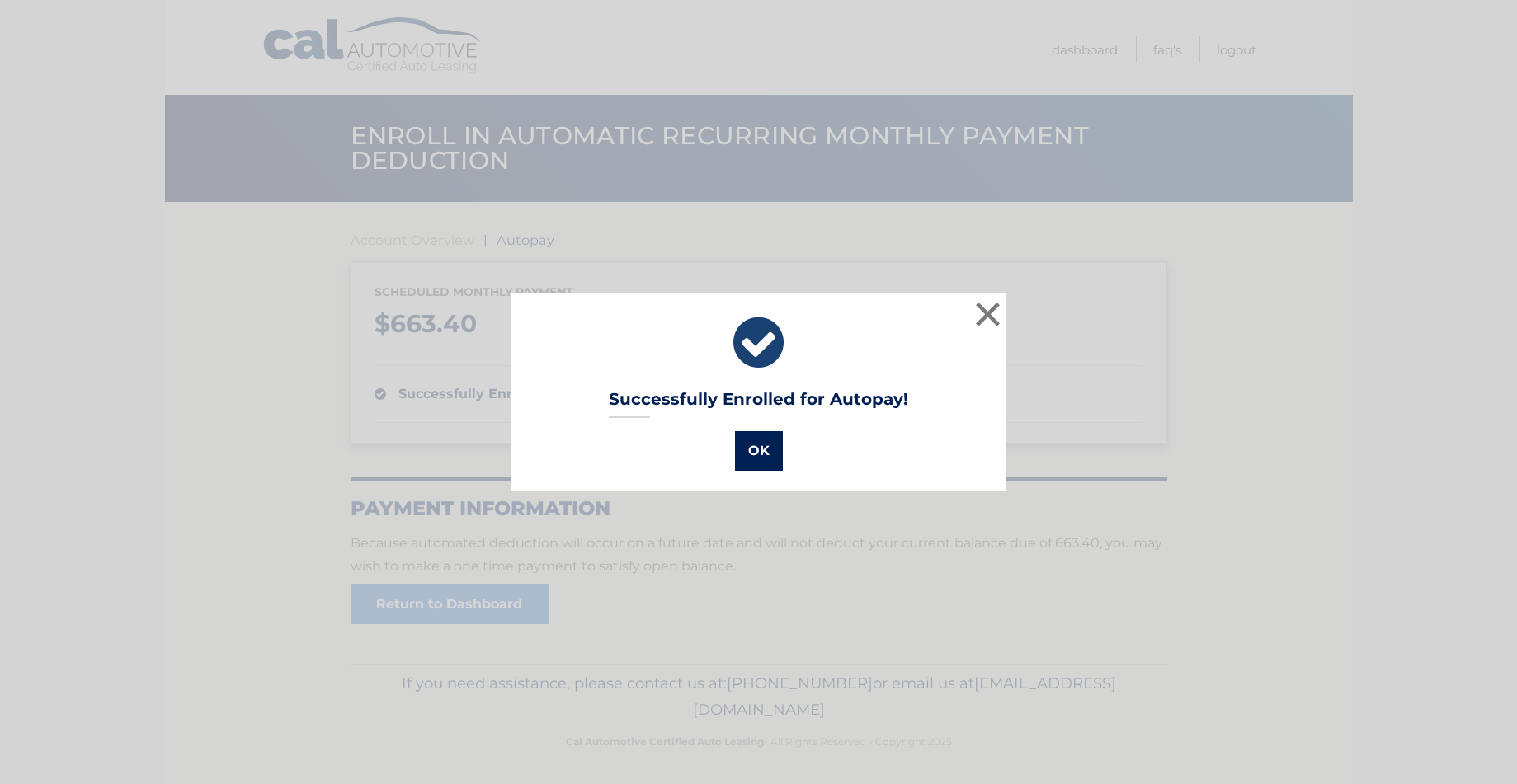
click at [756, 445] on button "OK" at bounding box center [759, 451] width 48 height 40
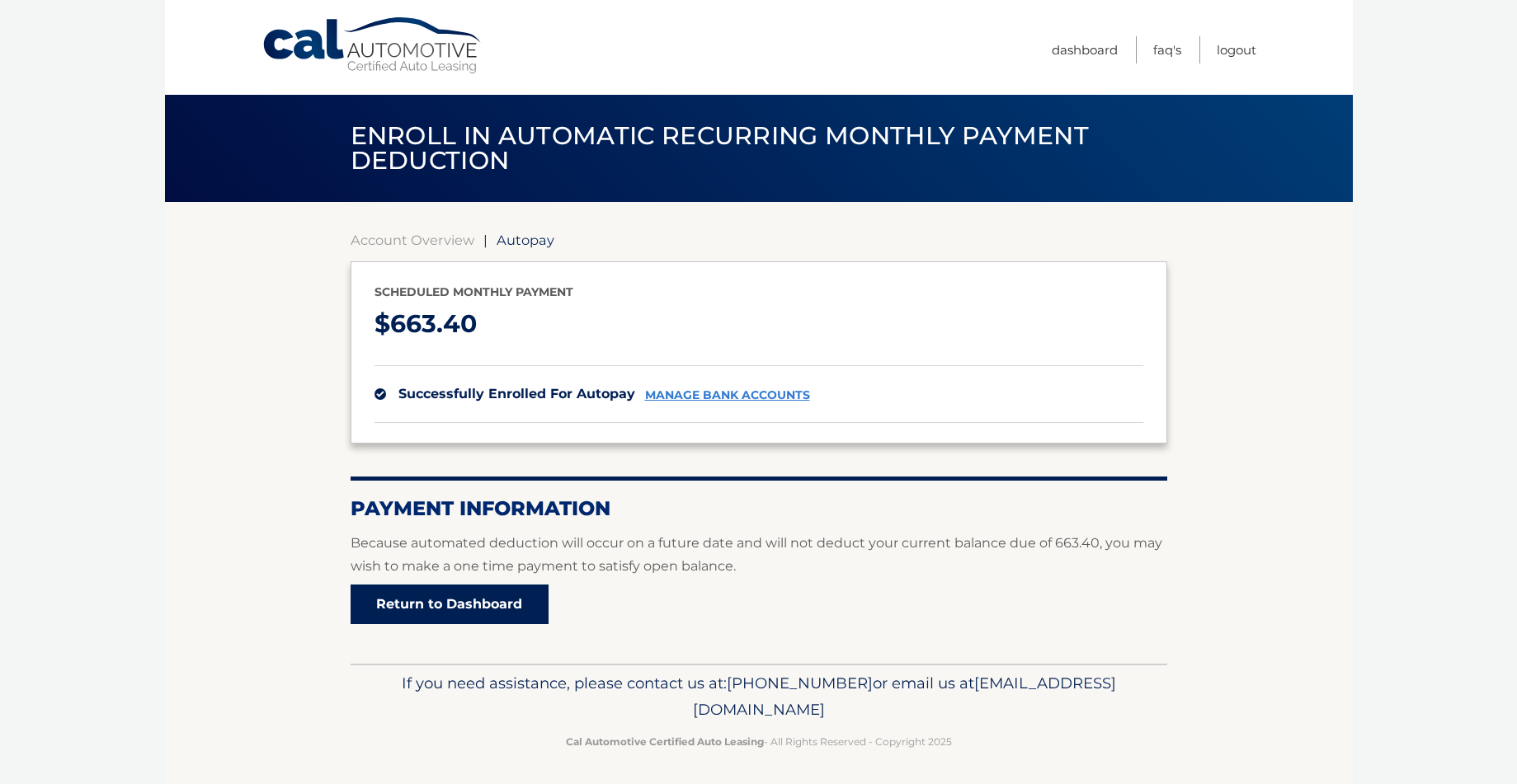
click at [463, 612] on link "Return to Dashboard" at bounding box center [450, 604] width 198 height 40
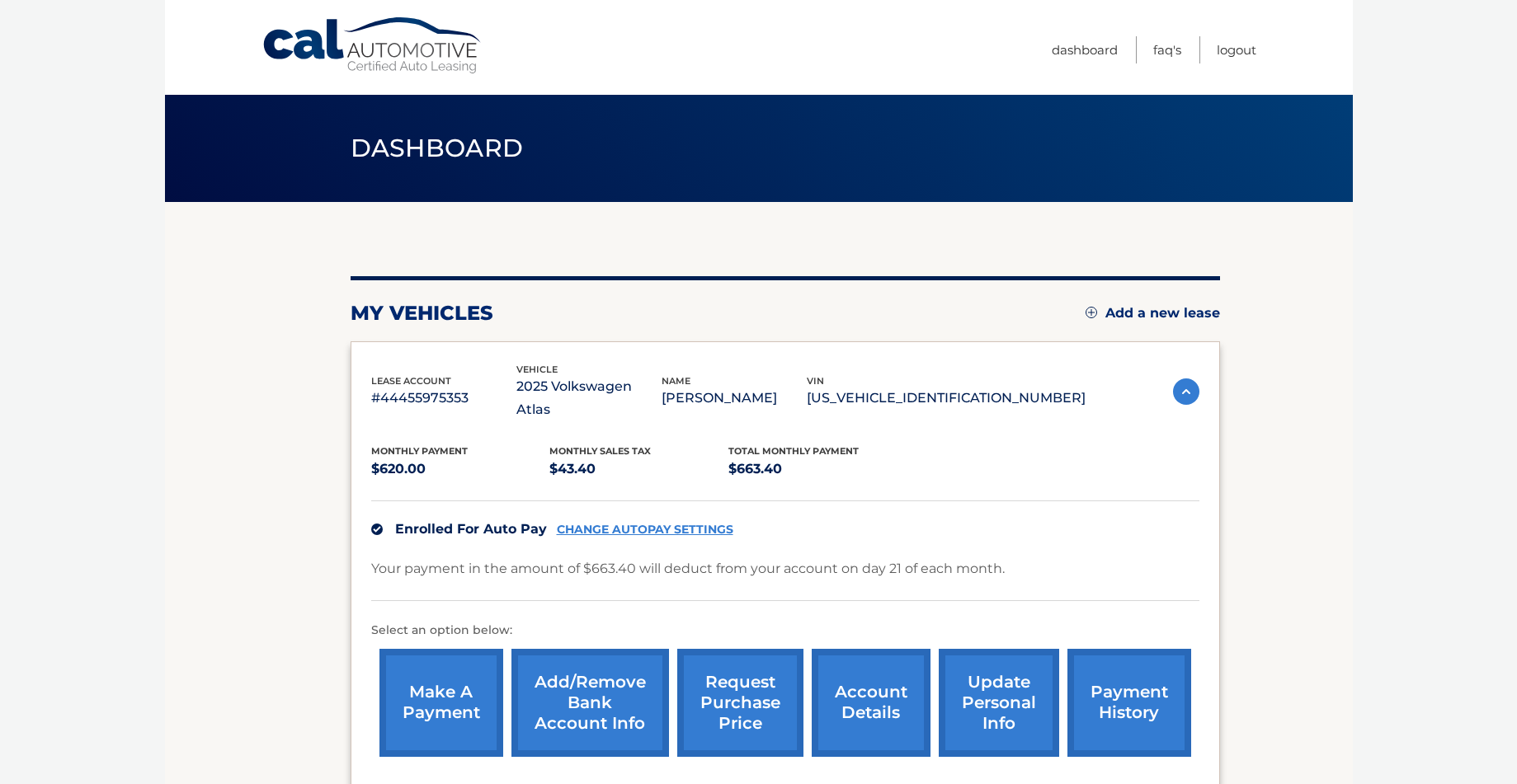
click at [433, 679] on link "make a payment" at bounding box center [441, 702] width 124 height 108
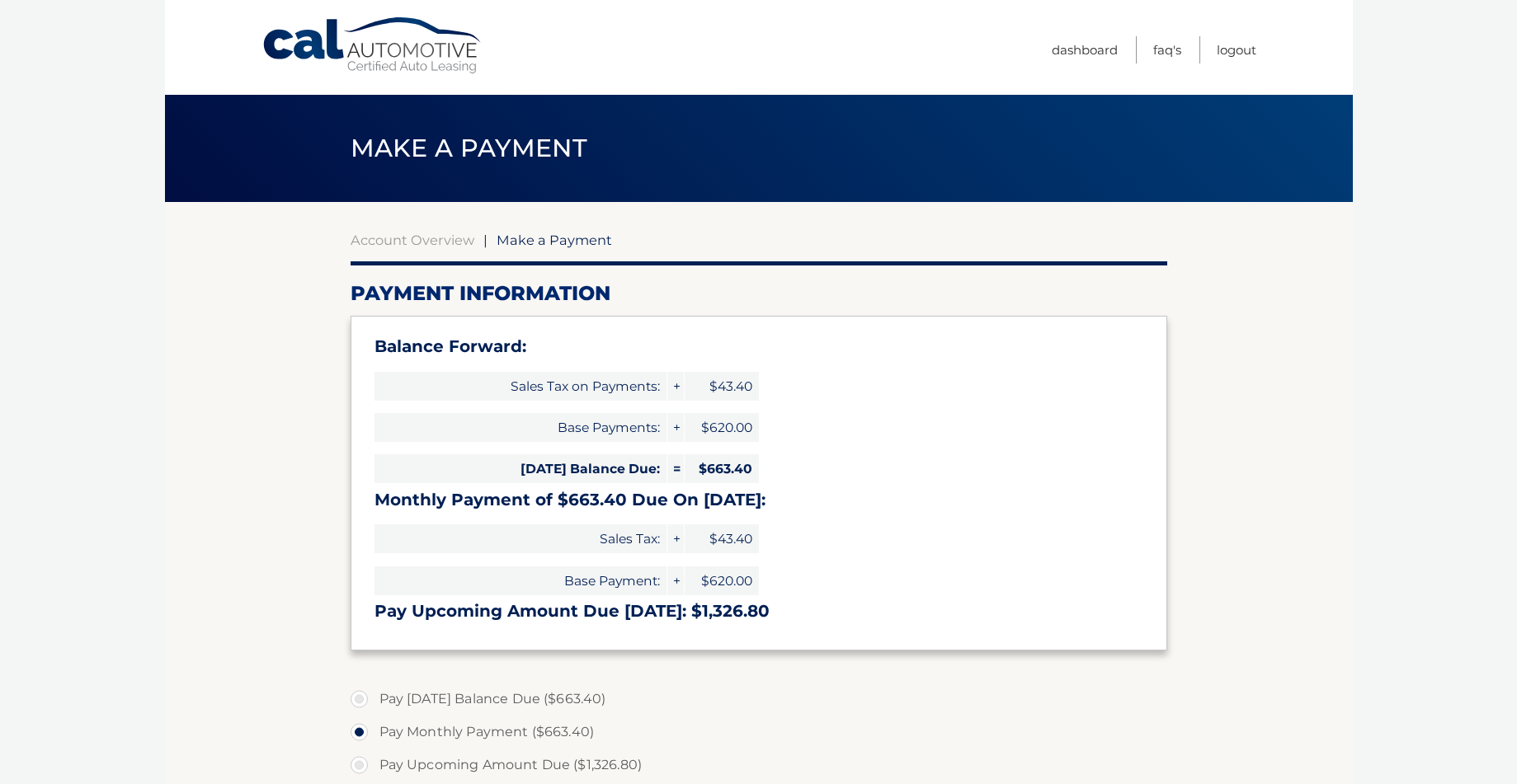
select select "OTBkMjNiNWEtZjQ0OC00YTViLTlhNDktMWFjMzc5OThiNWFi"
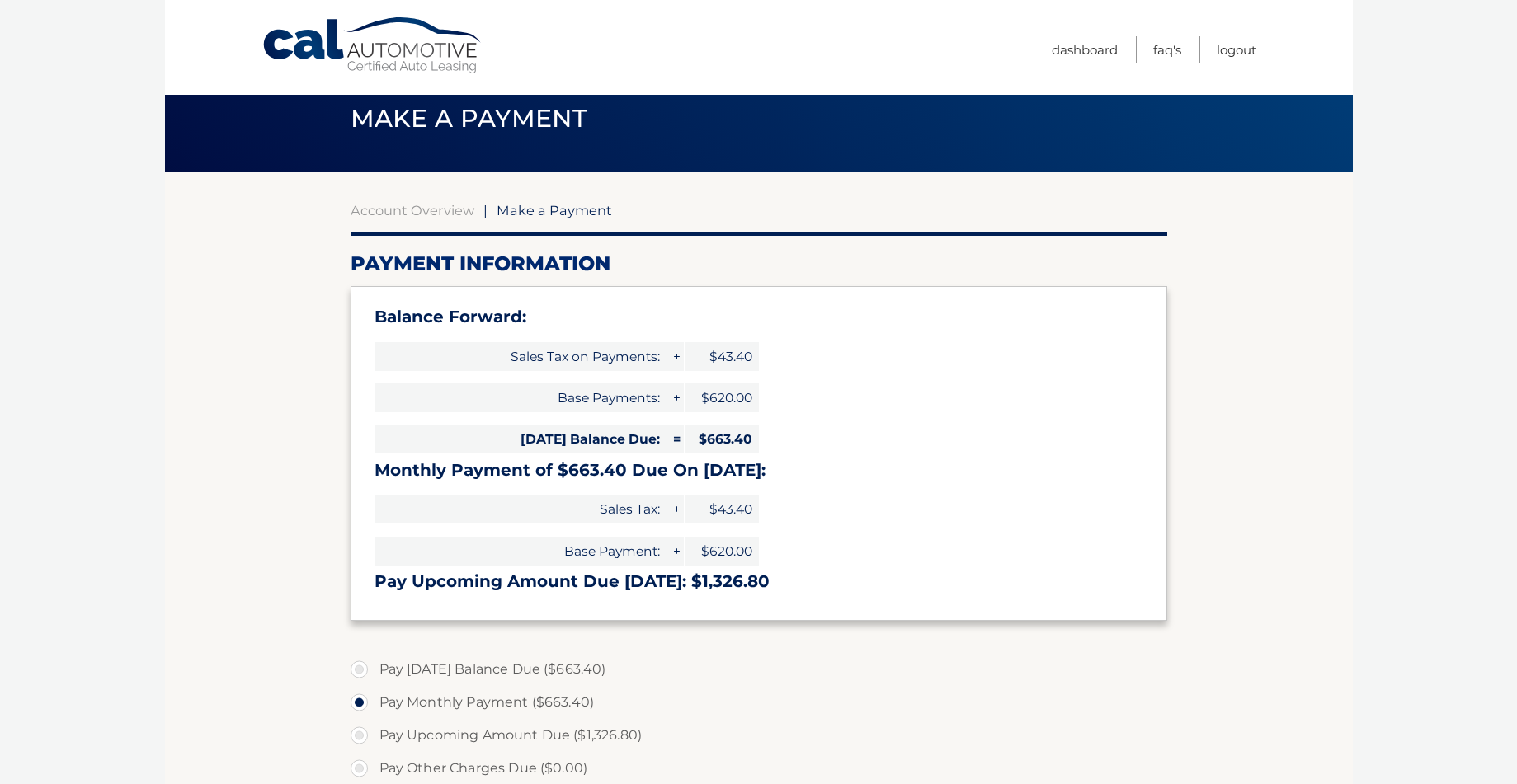
scroll to position [47, 0]
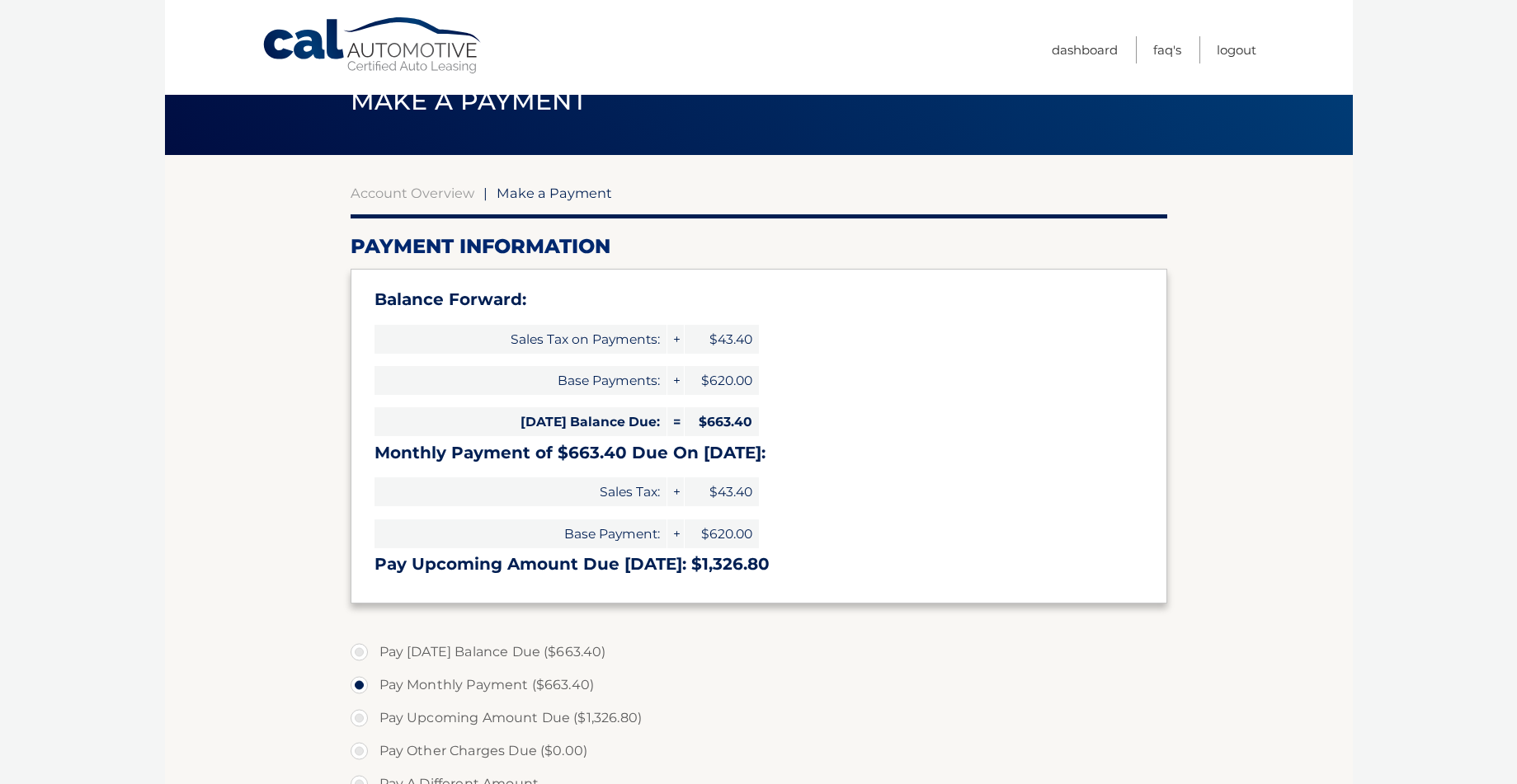
click at [360, 655] on label "Pay Today's Balance Due ($663.40)" at bounding box center [759, 652] width 817 height 33
click at [360, 655] on input "Pay Today's Balance Due ($663.40)" at bounding box center [365, 649] width 16 height 26
radio input "true"
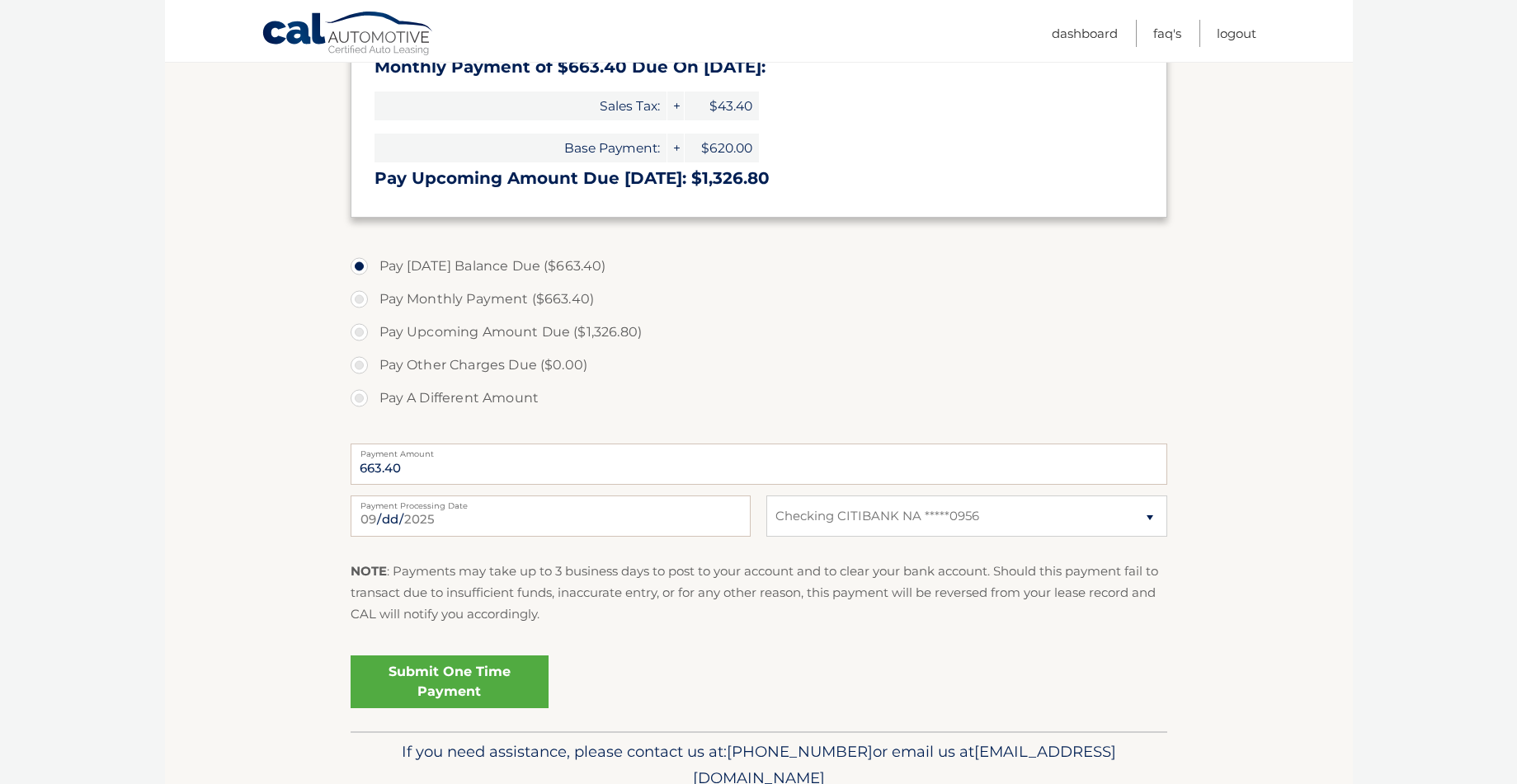
scroll to position [434, 0]
click at [428, 688] on link "Submit One Time Payment" at bounding box center [450, 680] width 198 height 53
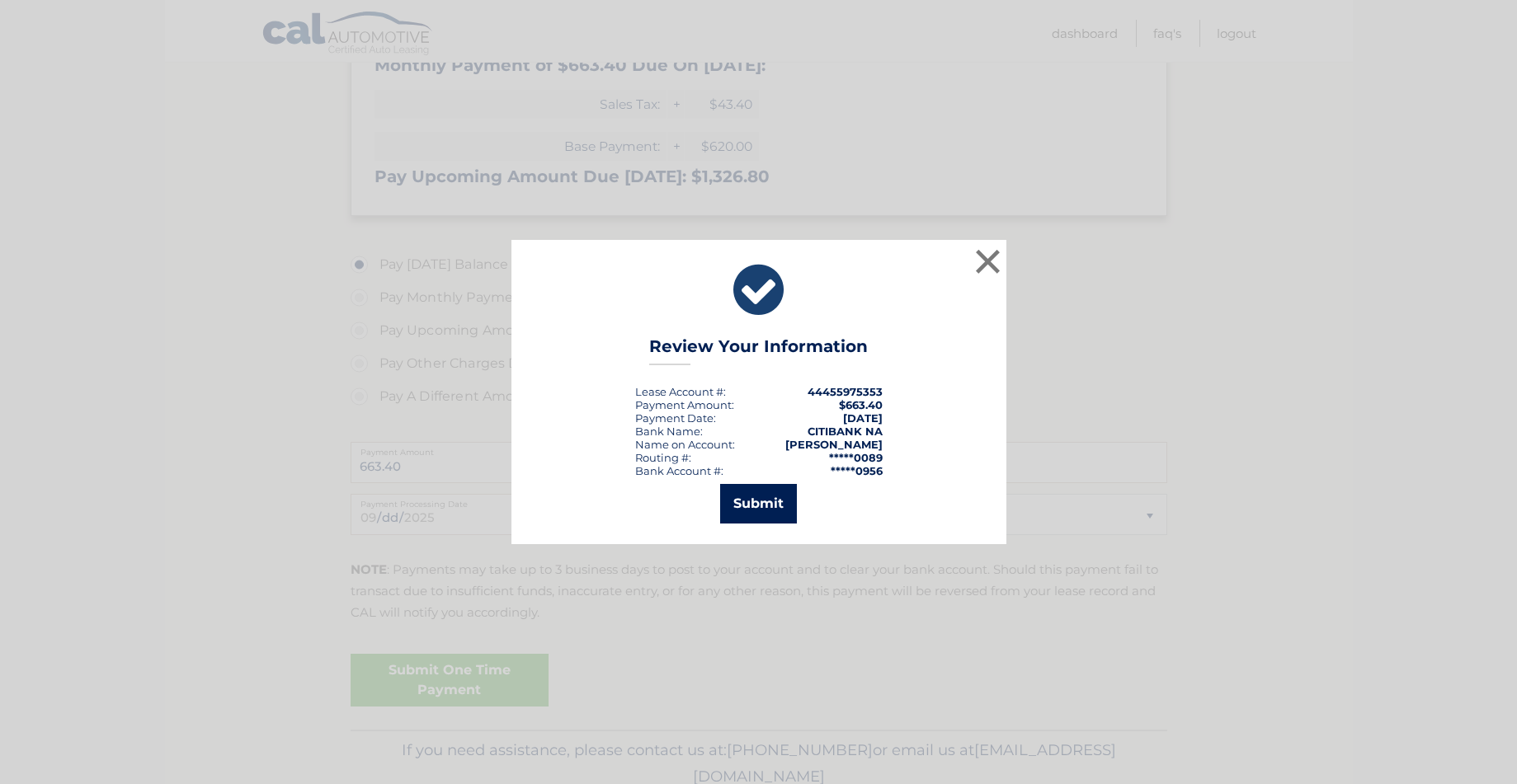
click at [760, 507] on button "Submit" at bounding box center [758, 504] width 77 height 40
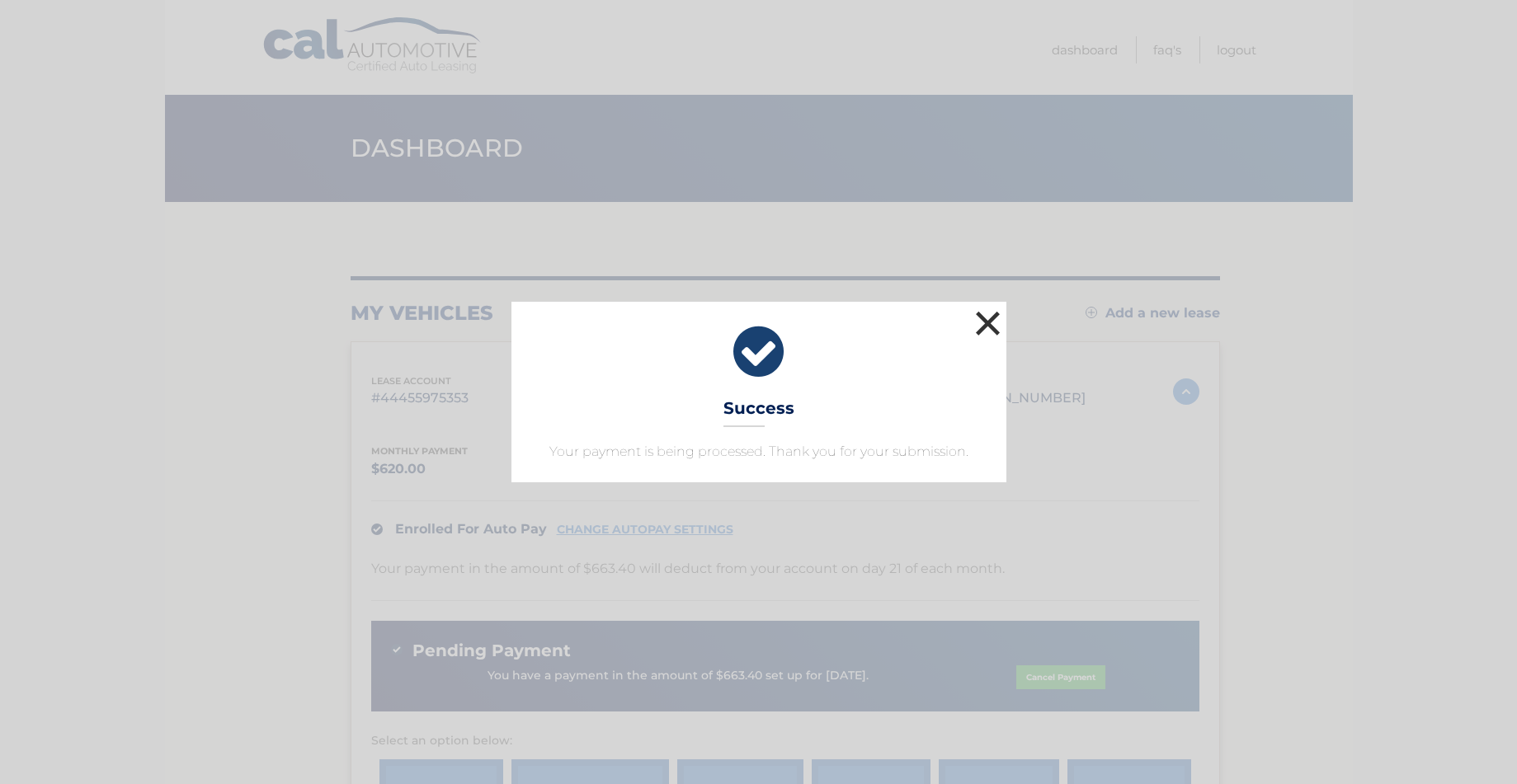
click at [985, 322] on button "×" at bounding box center [988, 323] width 33 height 33
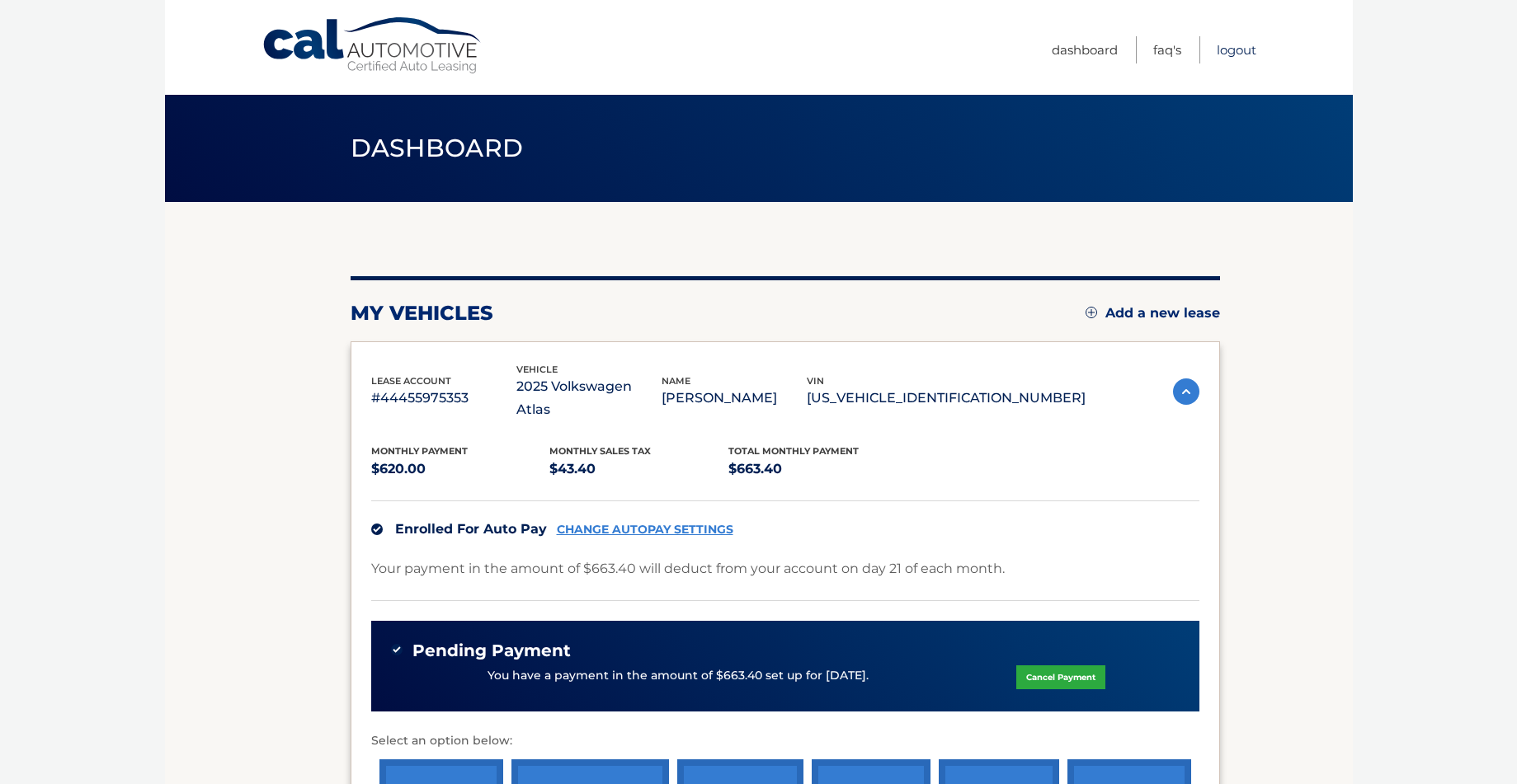
click at [1235, 54] on link "Logout" at bounding box center [1237, 49] width 40 height 27
